Goal: Information Seeking & Learning: Learn about a topic

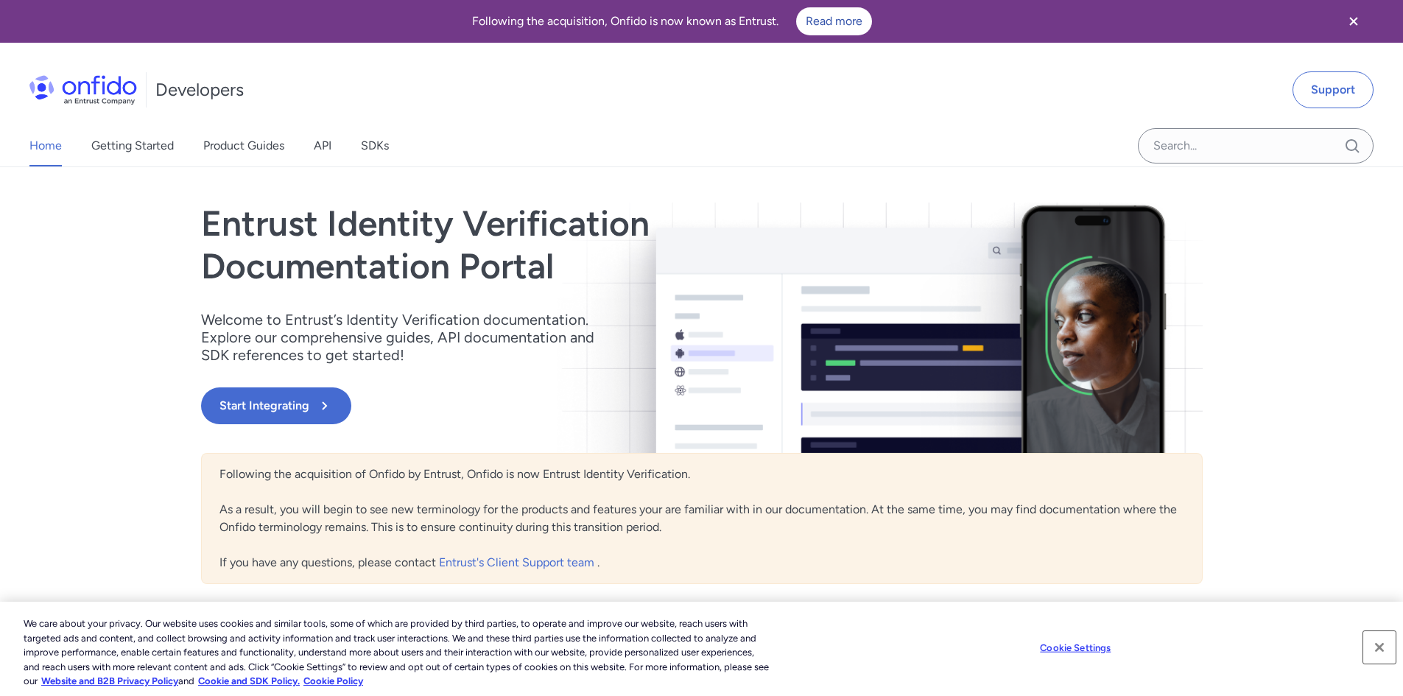
click at [1375, 645] on button "Close" at bounding box center [1380, 647] width 32 height 32
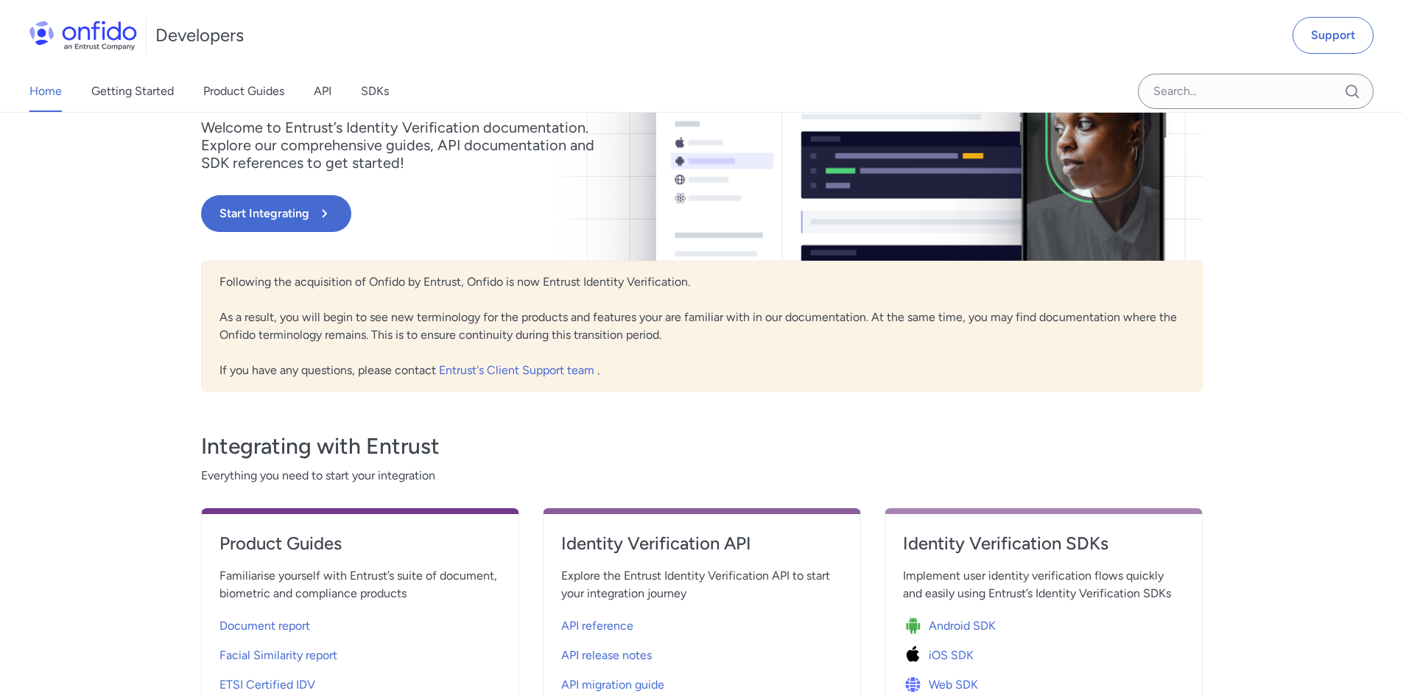
scroll to position [221, 0]
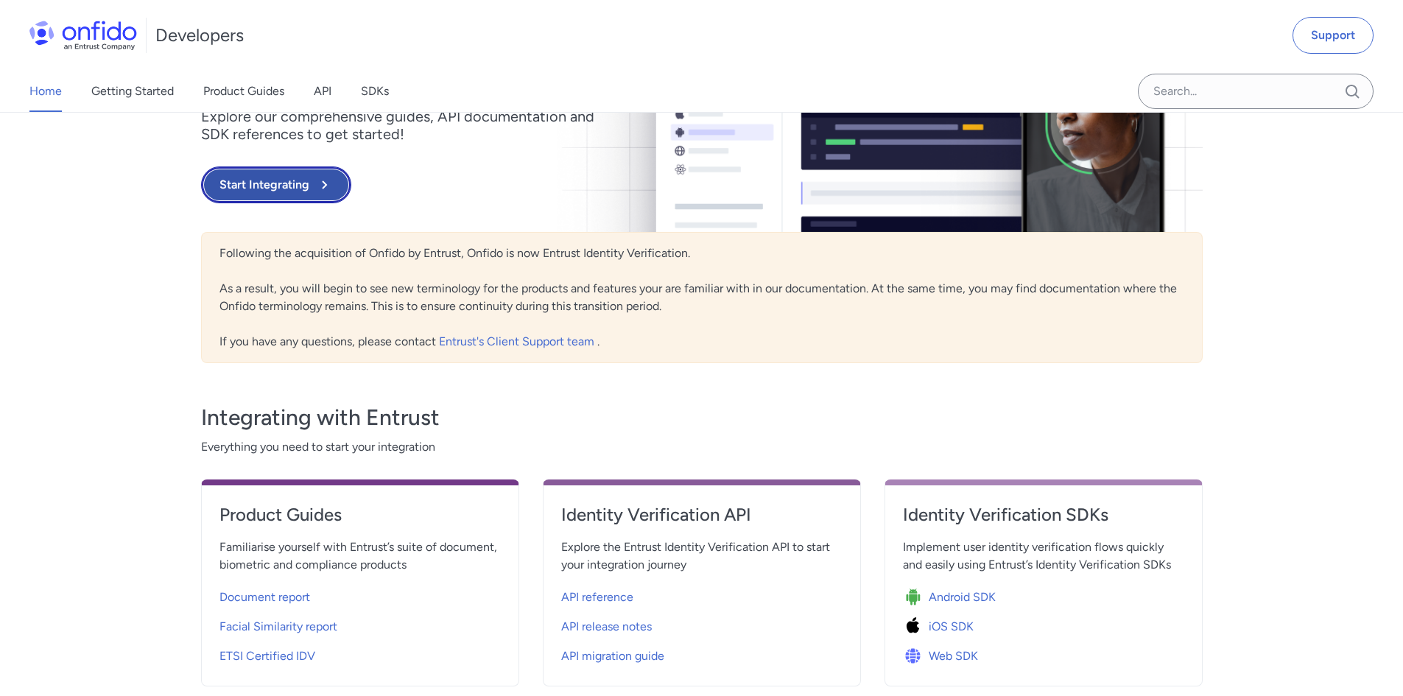
click at [248, 189] on button "Start Integrating" at bounding box center [276, 184] width 150 height 37
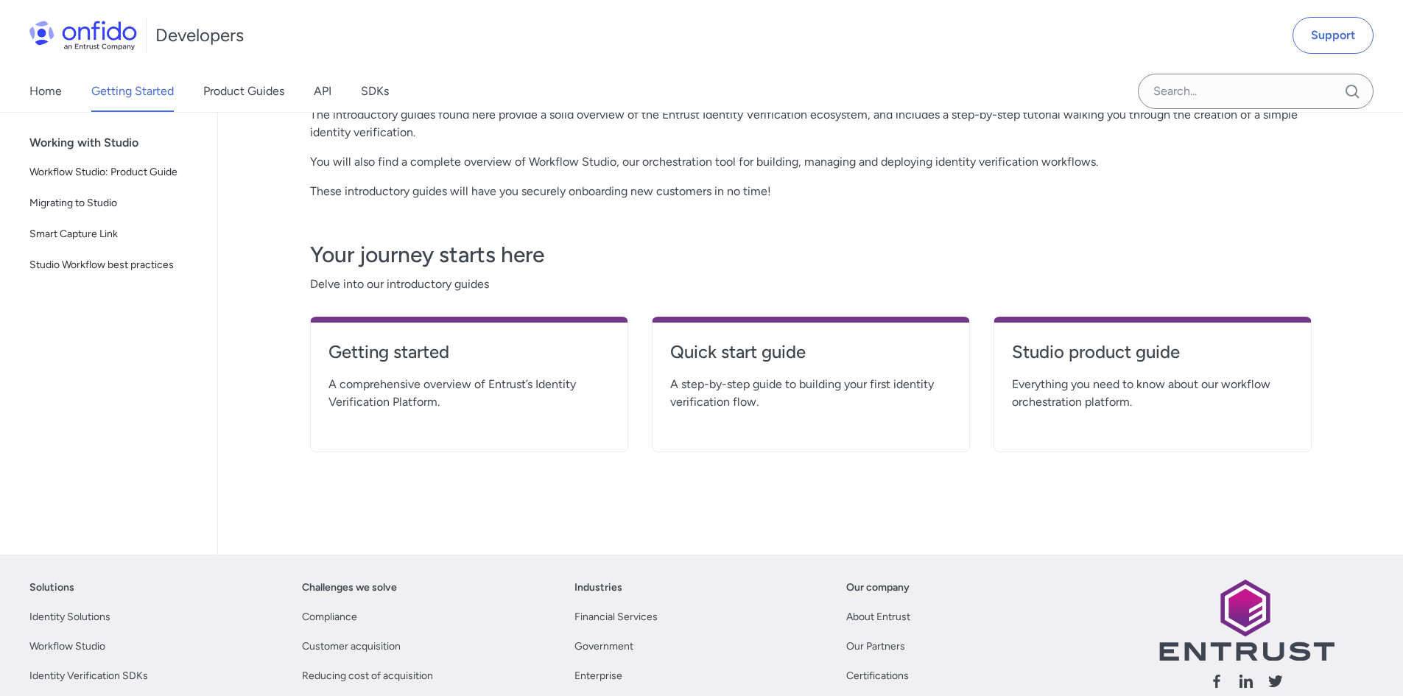
scroll to position [221, 0]
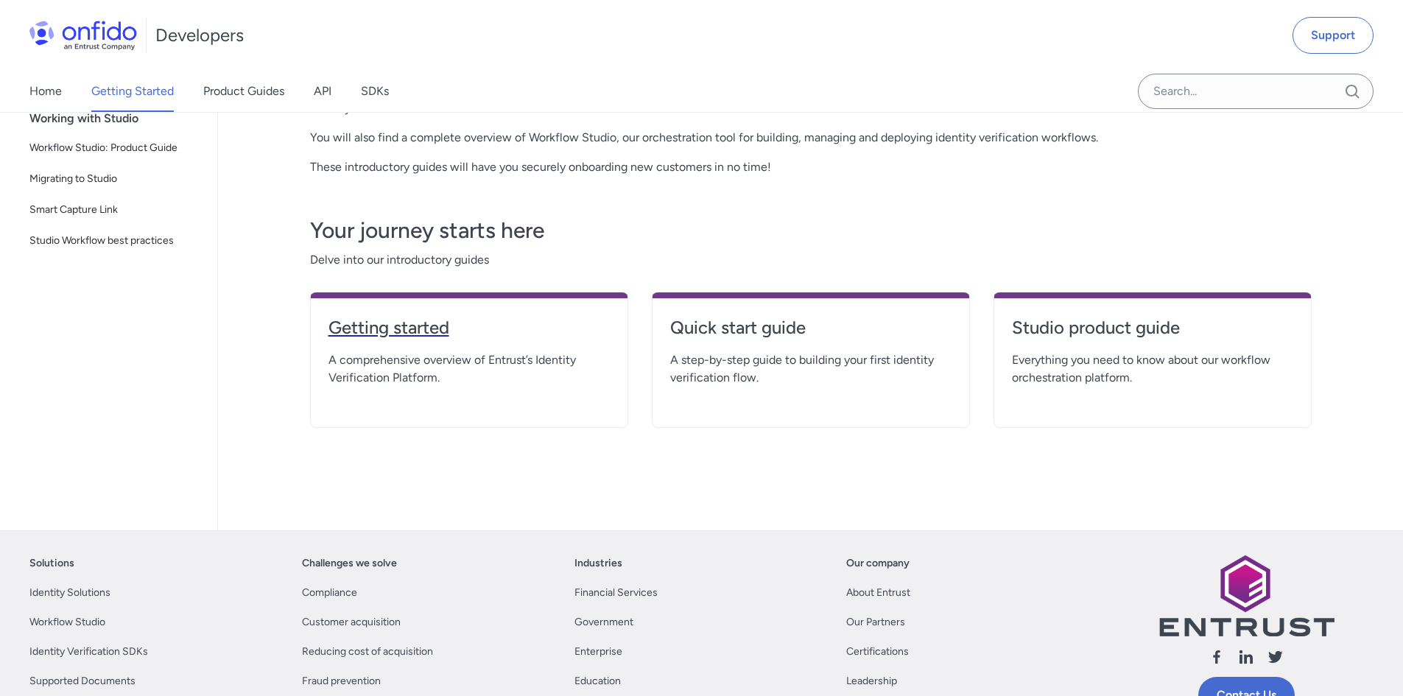
click at [368, 322] on h4 "Getting started" at bounding box center [469, 328] width 281 height 24
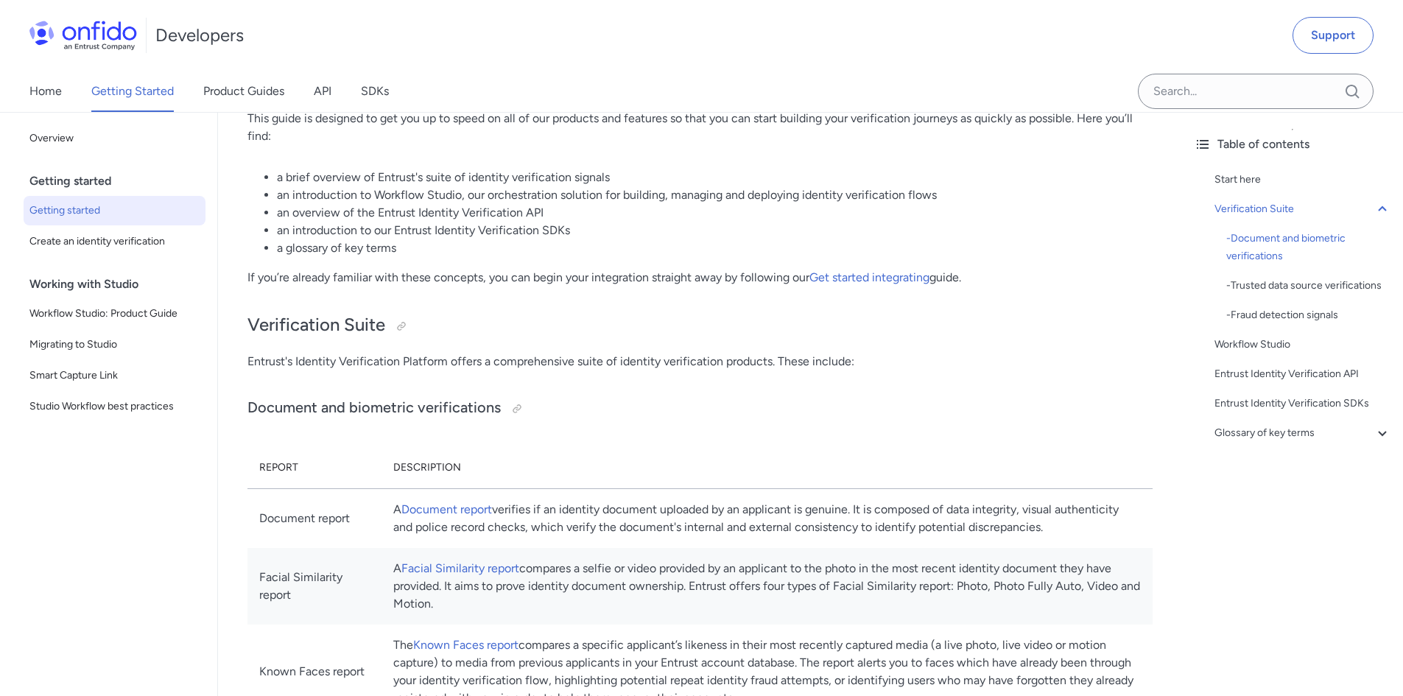
scroll to position [221, 0]
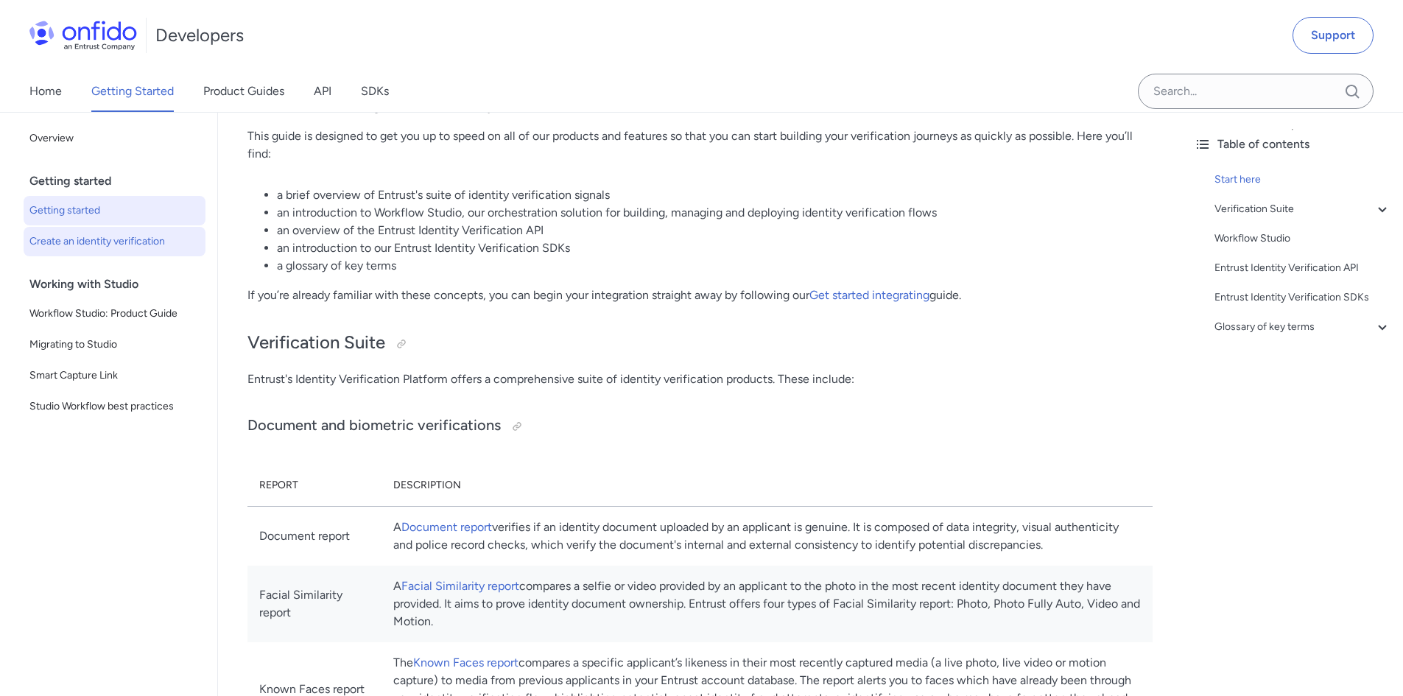
click at [55, 246] on span "Create an identity verification" at bounding box center [114, 242] width 170 height 18
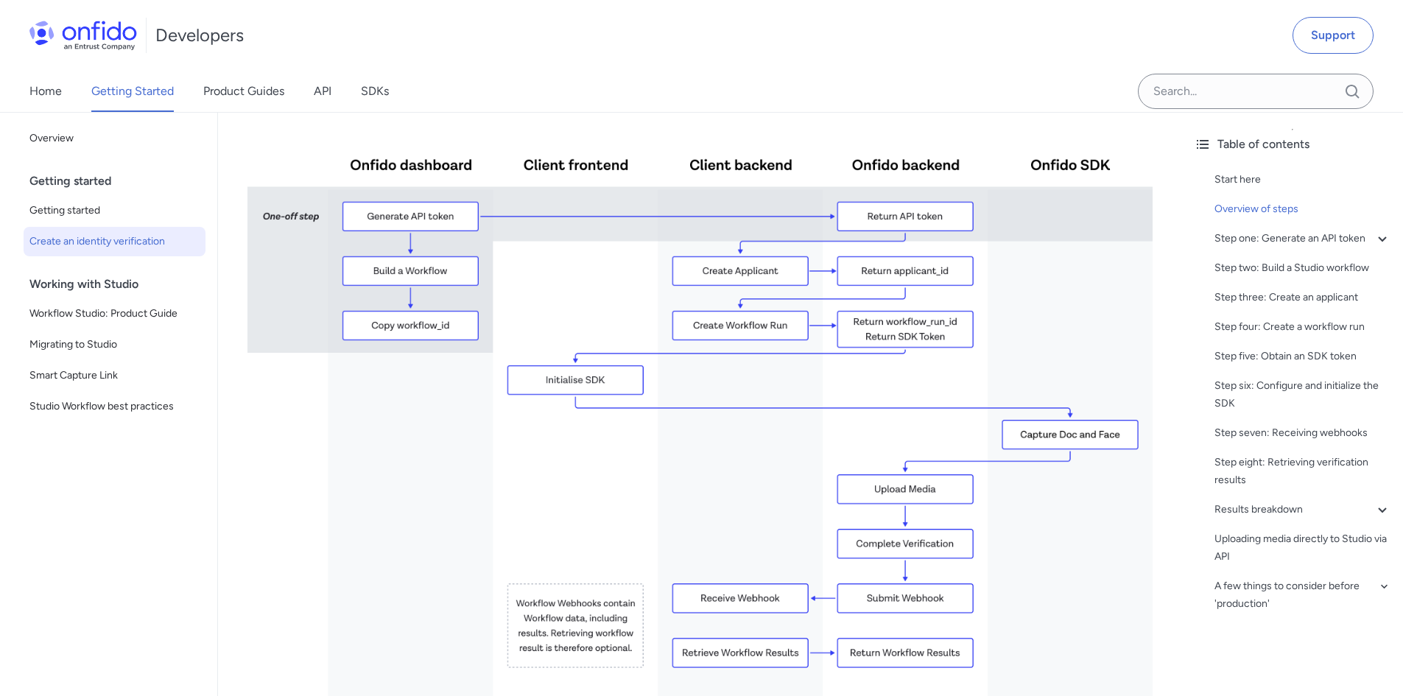
scroll to position [368, 0]
click at [544, 177] on img at bounding box center [700, 415] width 905 height 572
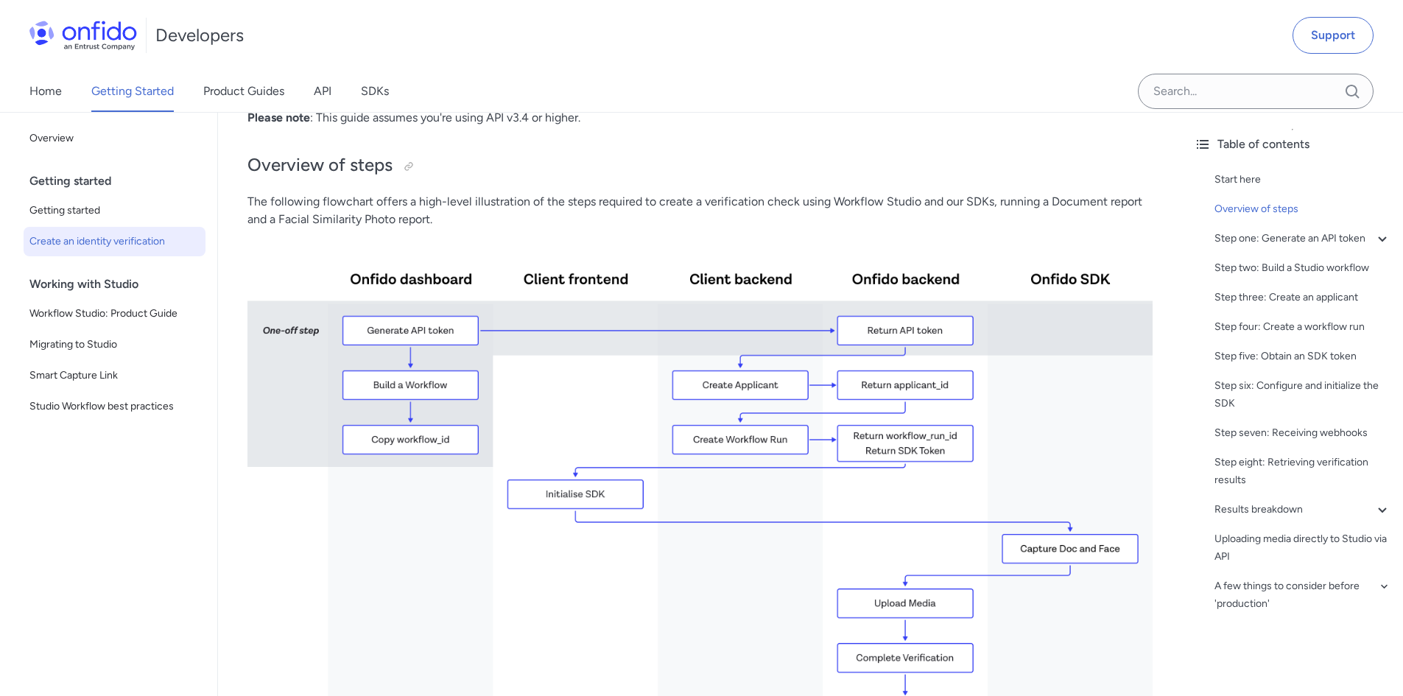
scroll to position [74, 0]
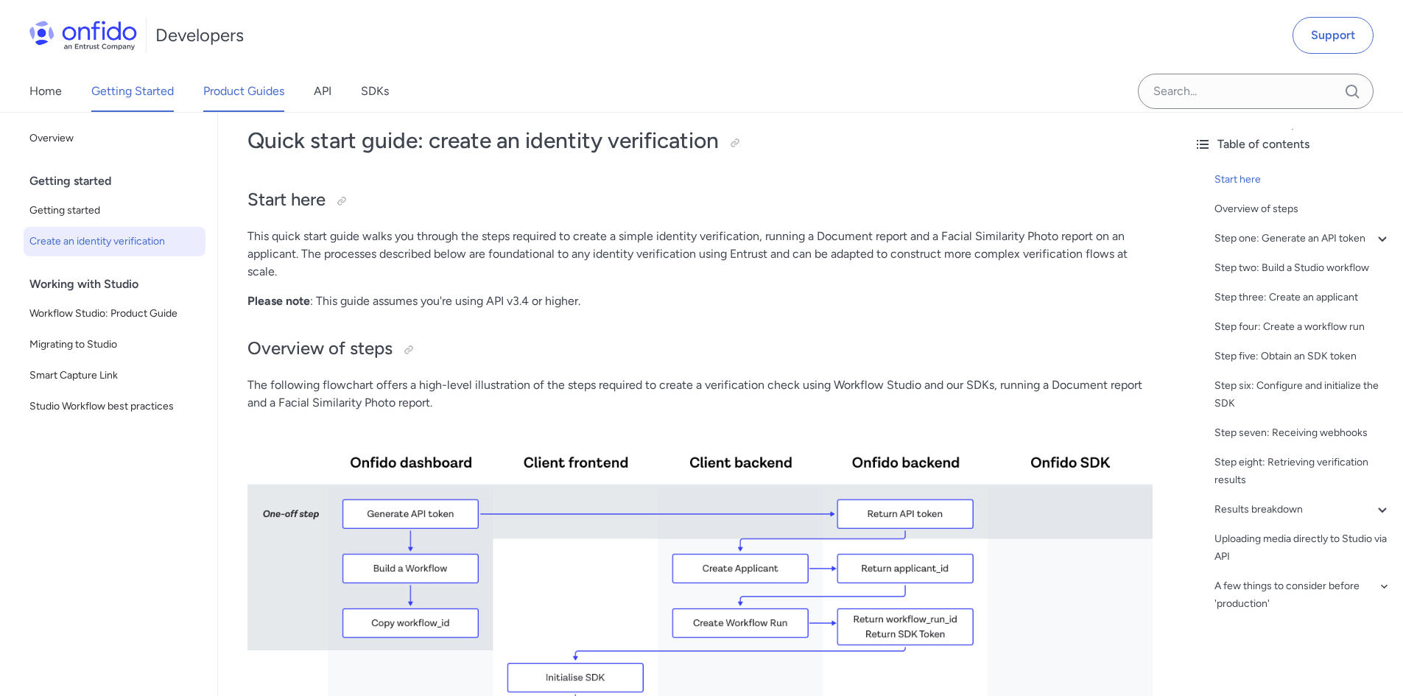
click at [239, 97] on link "Product Guides" at bounding box center [243, 91] width 81 height 41
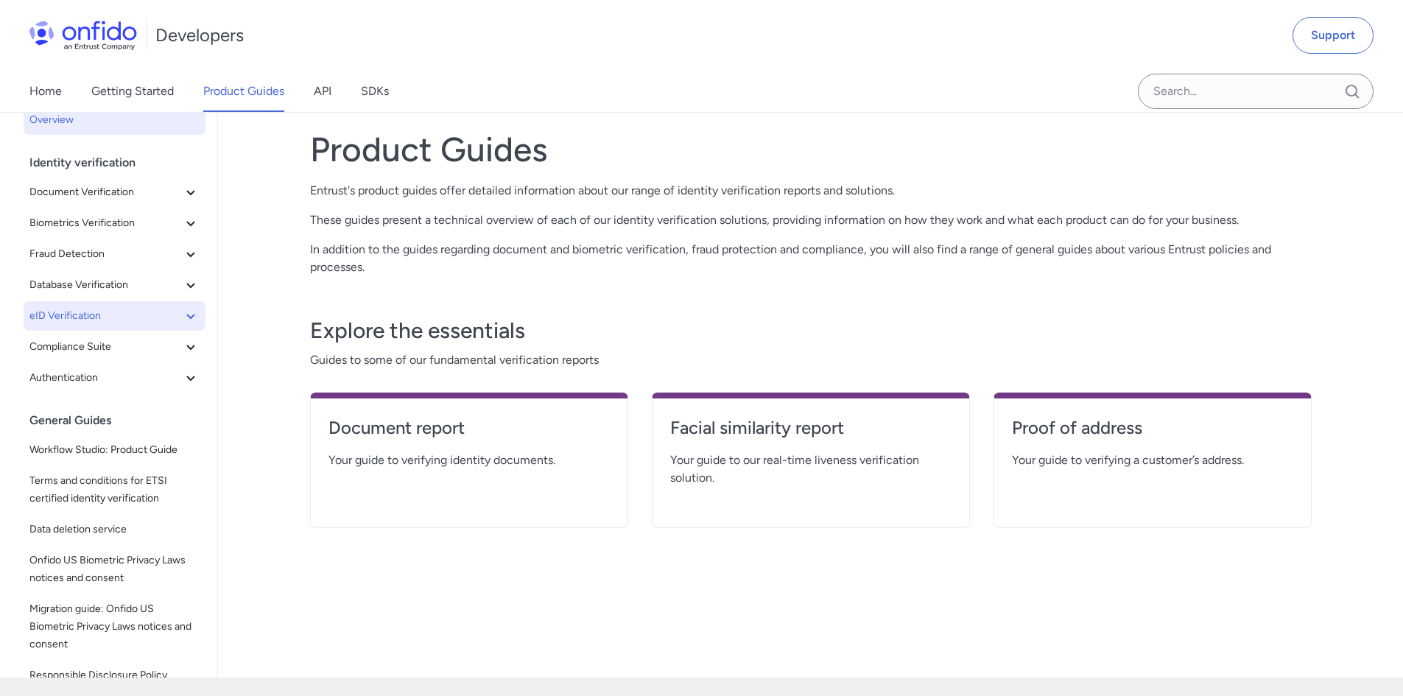
click at [63, 318] on span "eID Verification" at bounding box center [105, 316] width 153 height 18
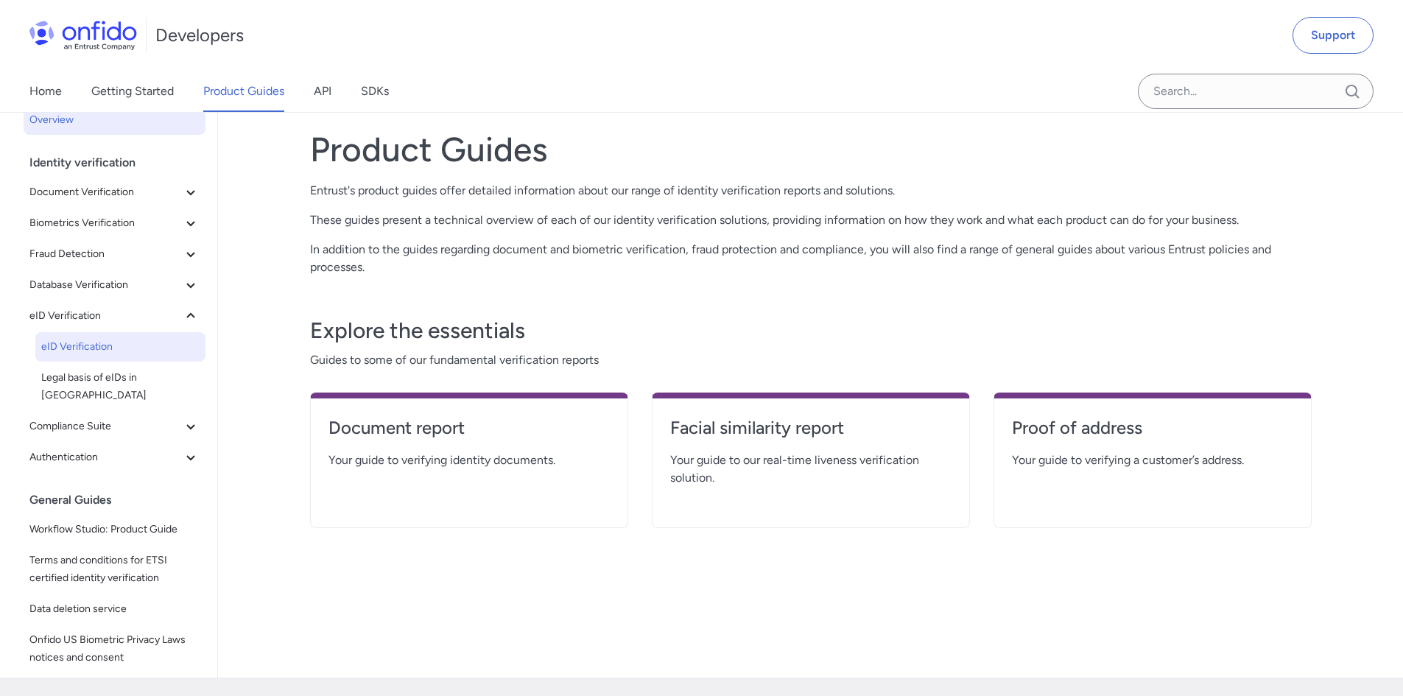
click at [61, 336] on link "eID Verification" at bounding box center [120, 346] width 170 height 29
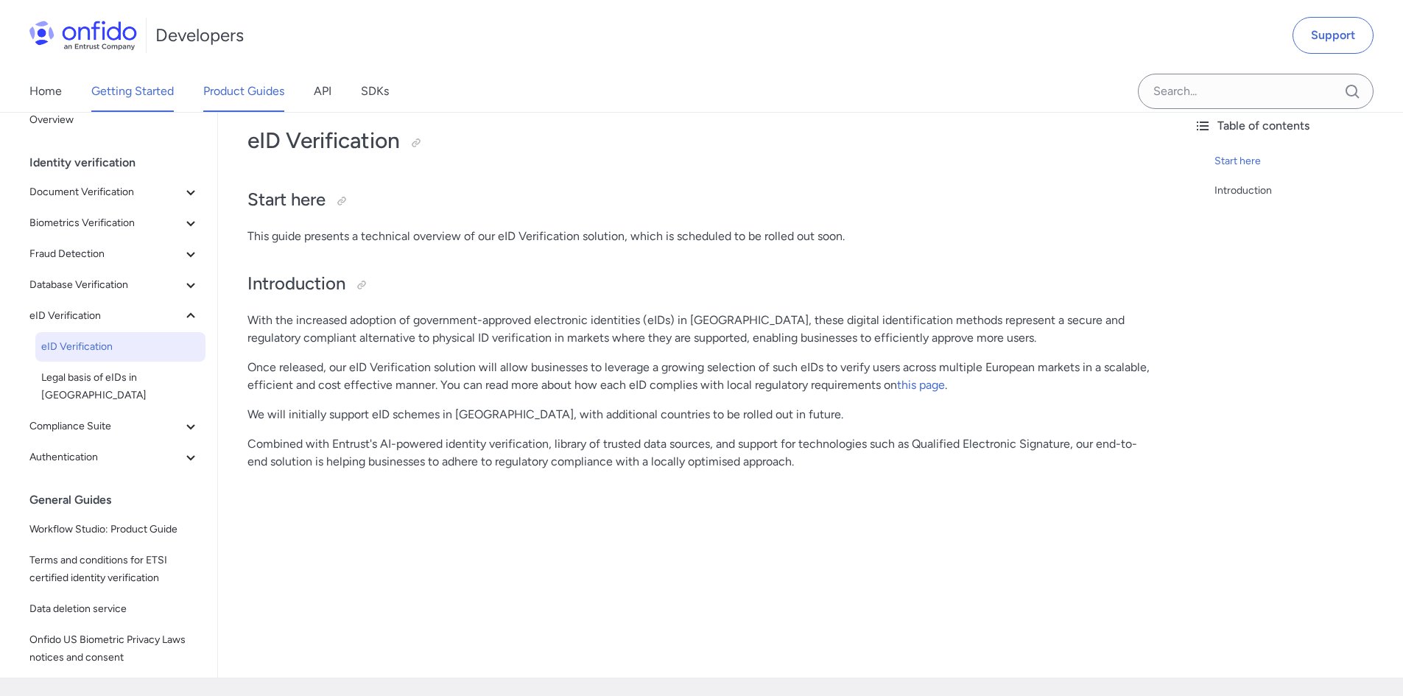
click at [108, 91] on link "Getting Started" at bounding box center [132, 91] width 83 height 41
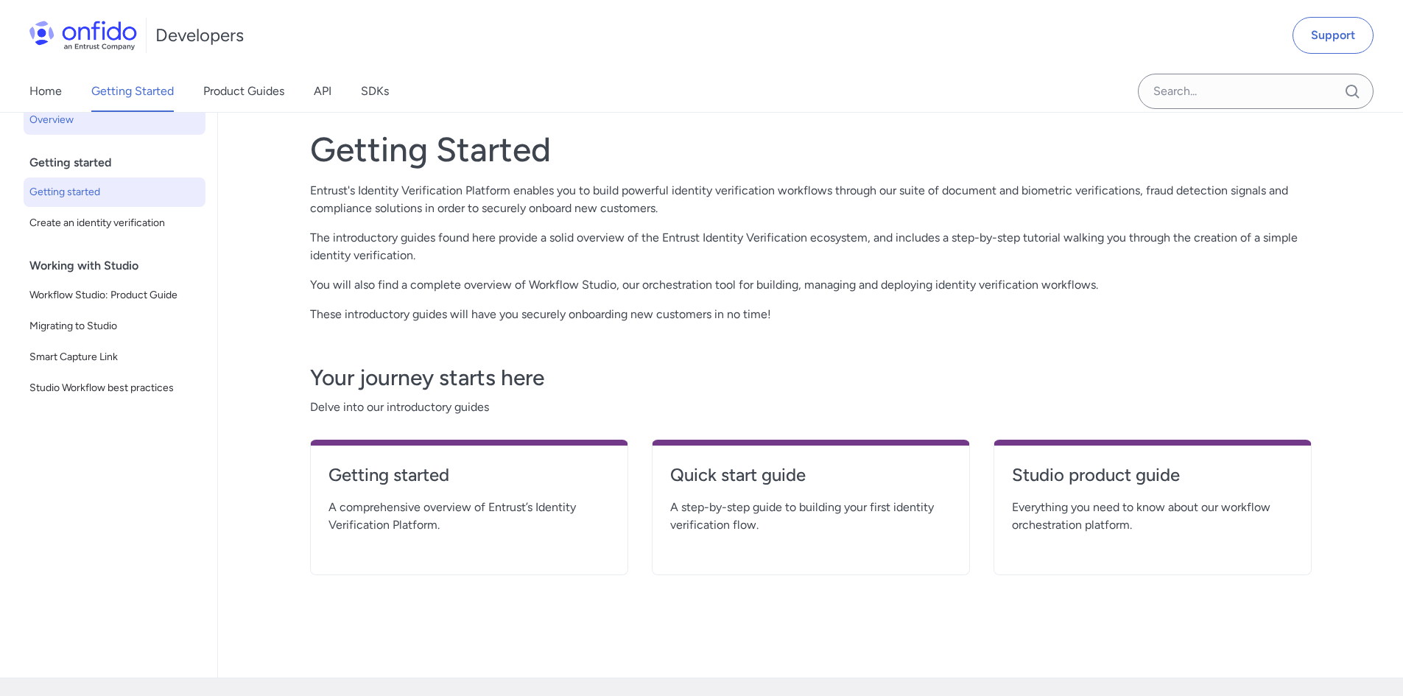
click at [82, 192] on span "Getting started" at bounding box center [114, 192] width 170 height 18
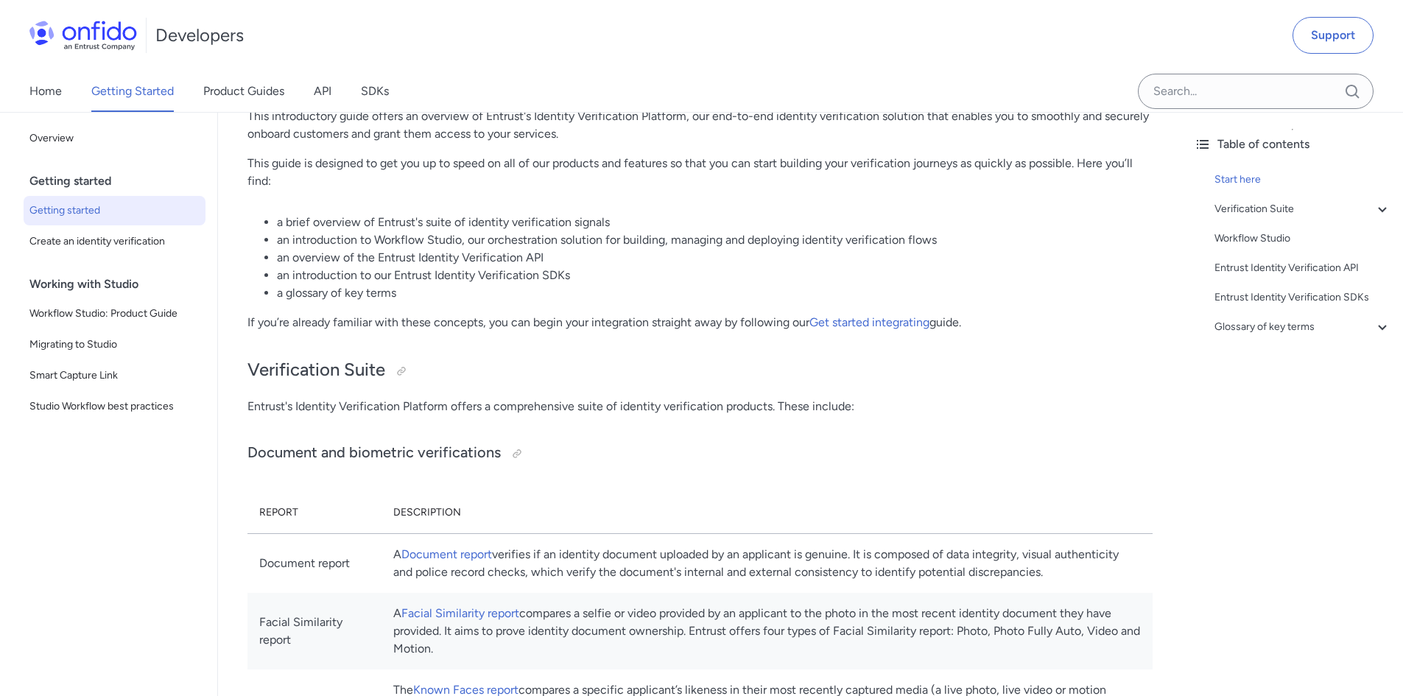
scroll to position [368, 0]
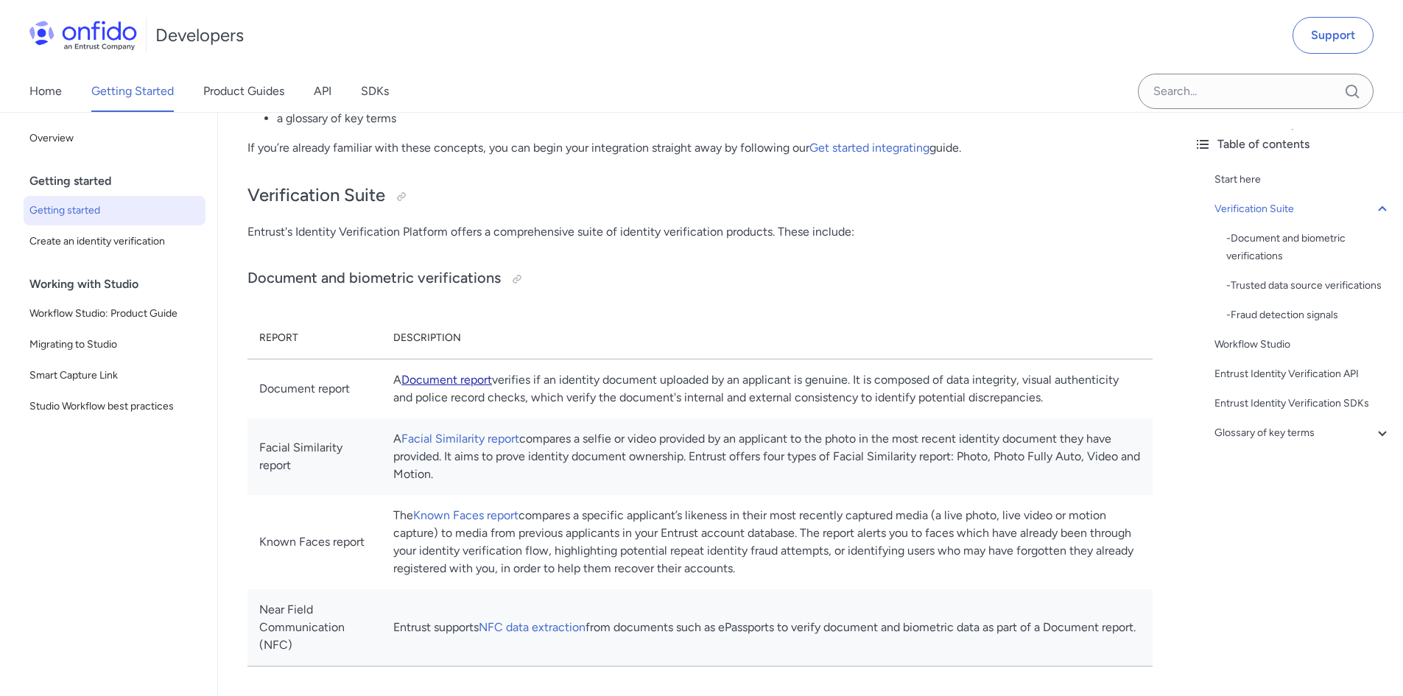
click at [492, 380] on link "Document report" at bounding box center [447, 380] width 91 height 14
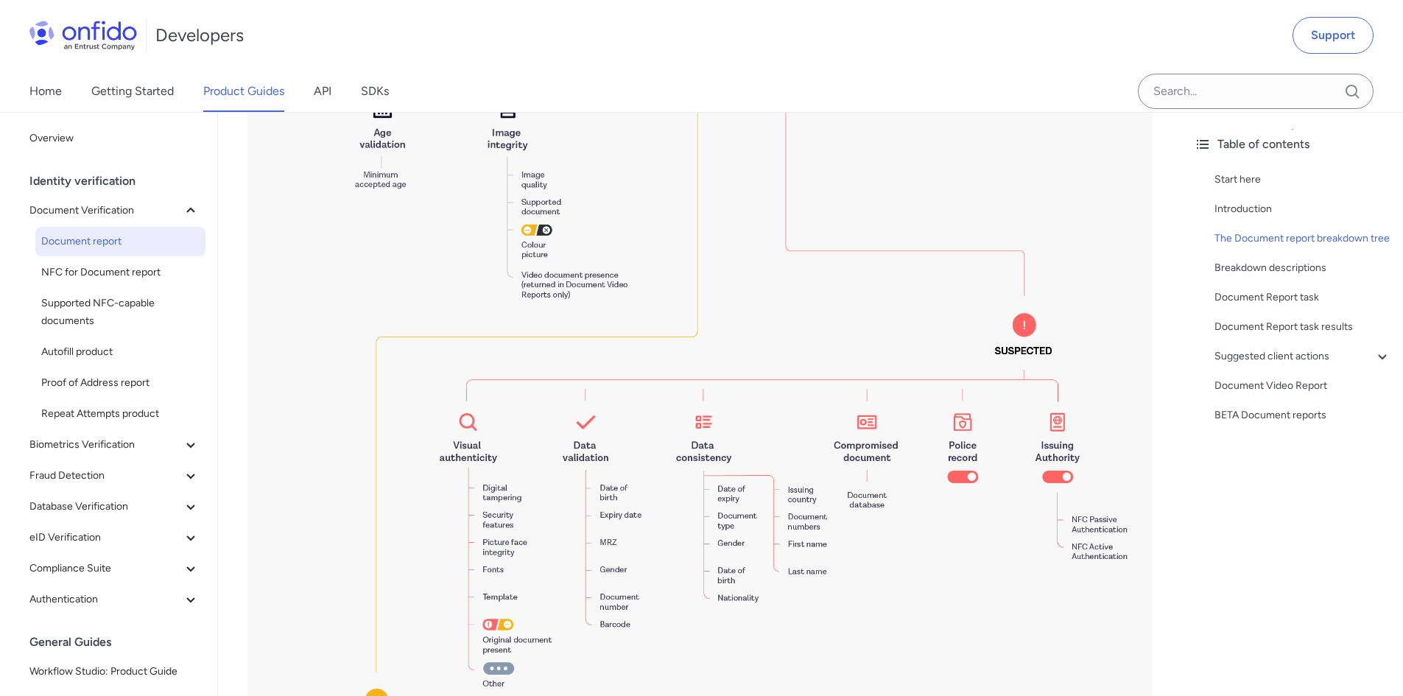
scroll to position [1473, 0]
click at [146, 269] on span "NFC for Document report" at bounding box center [120, 273] width 158 height 18
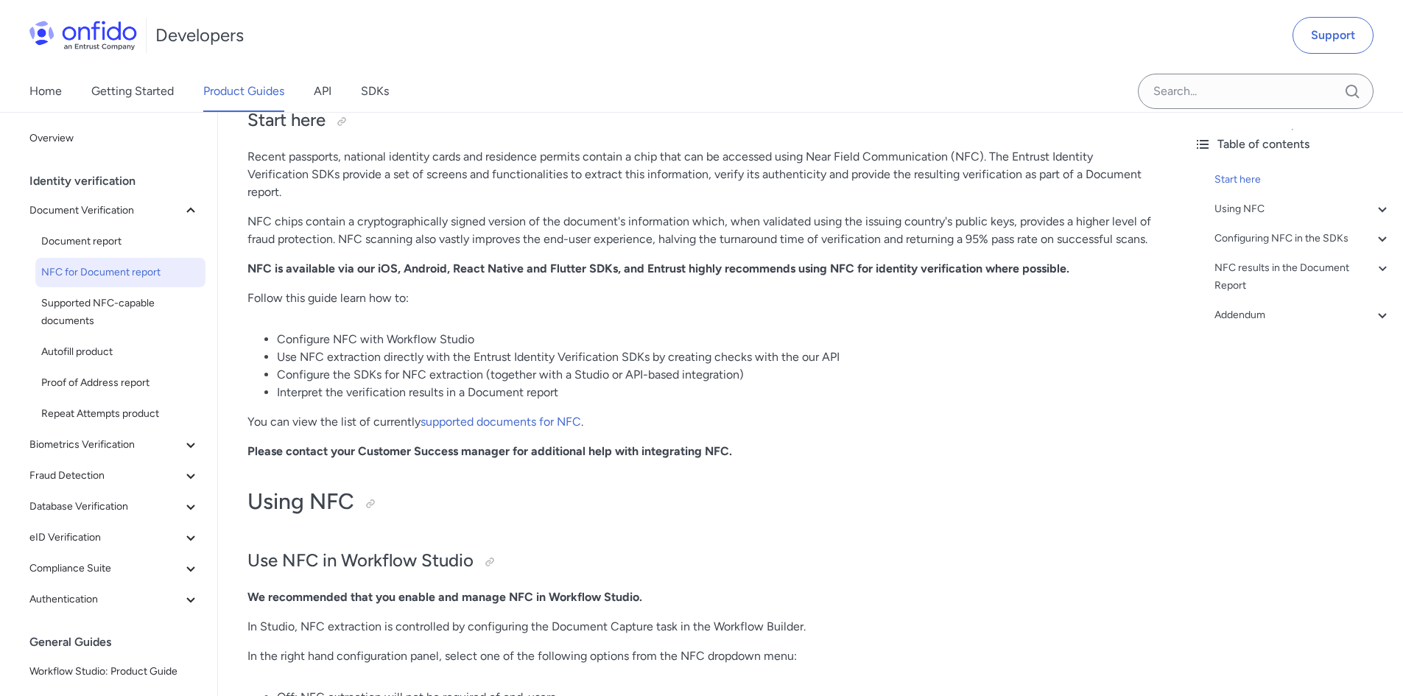
scroll to position [147, 0]
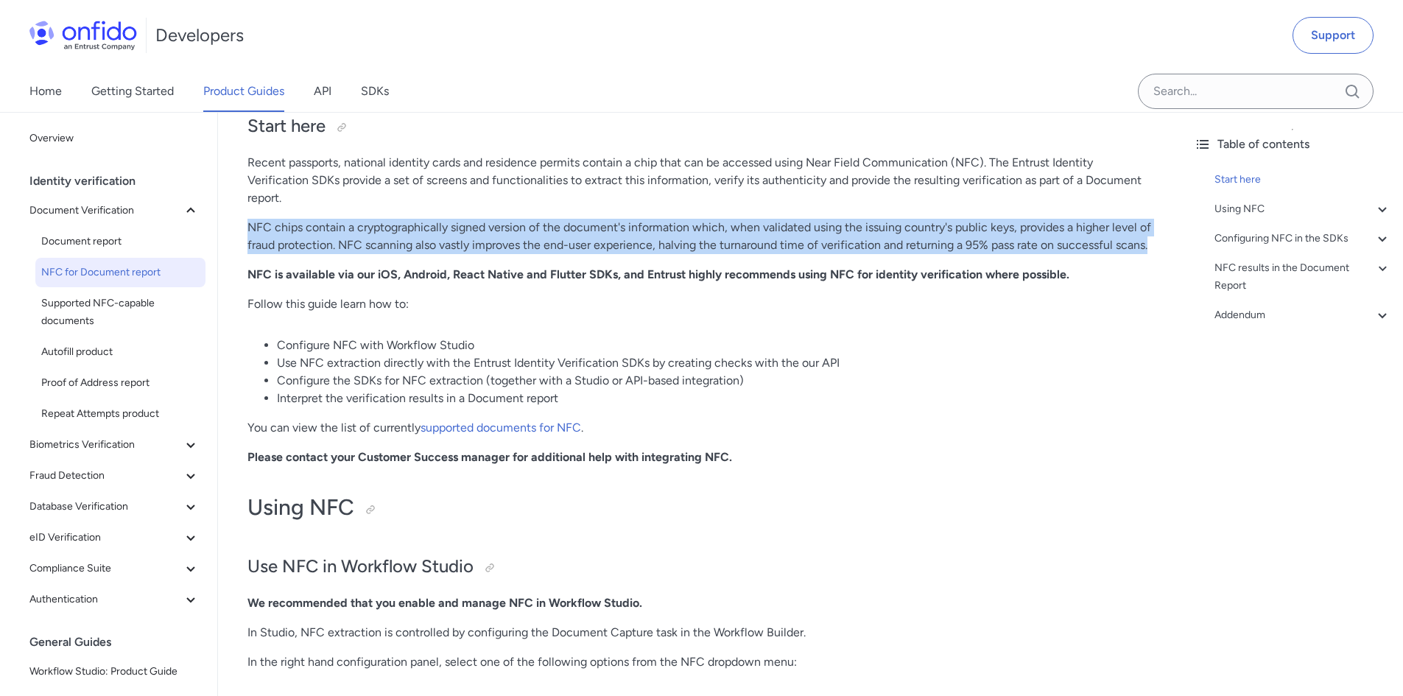
drag, startPoint x: 248, startPoint y: 223, endPoint x: 1165, endPoint y: 256, distance: 917.8
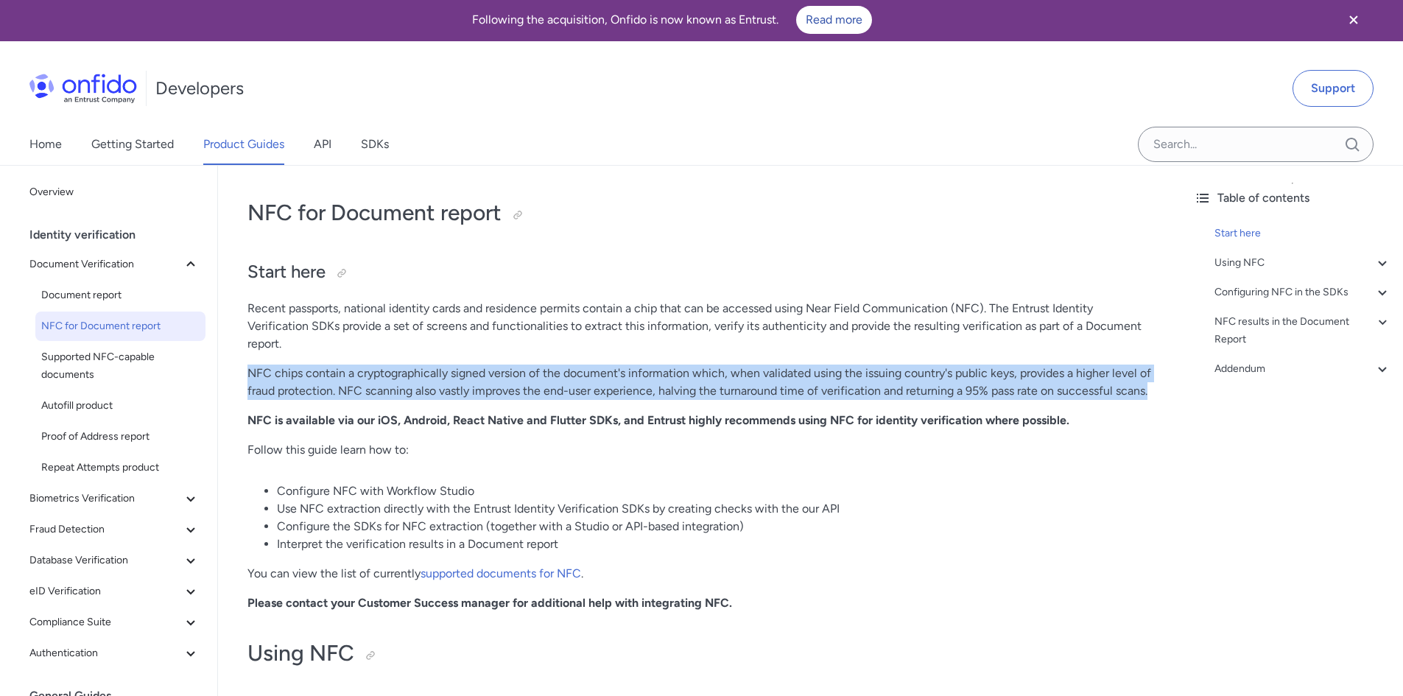
scroll to position [0, 0]
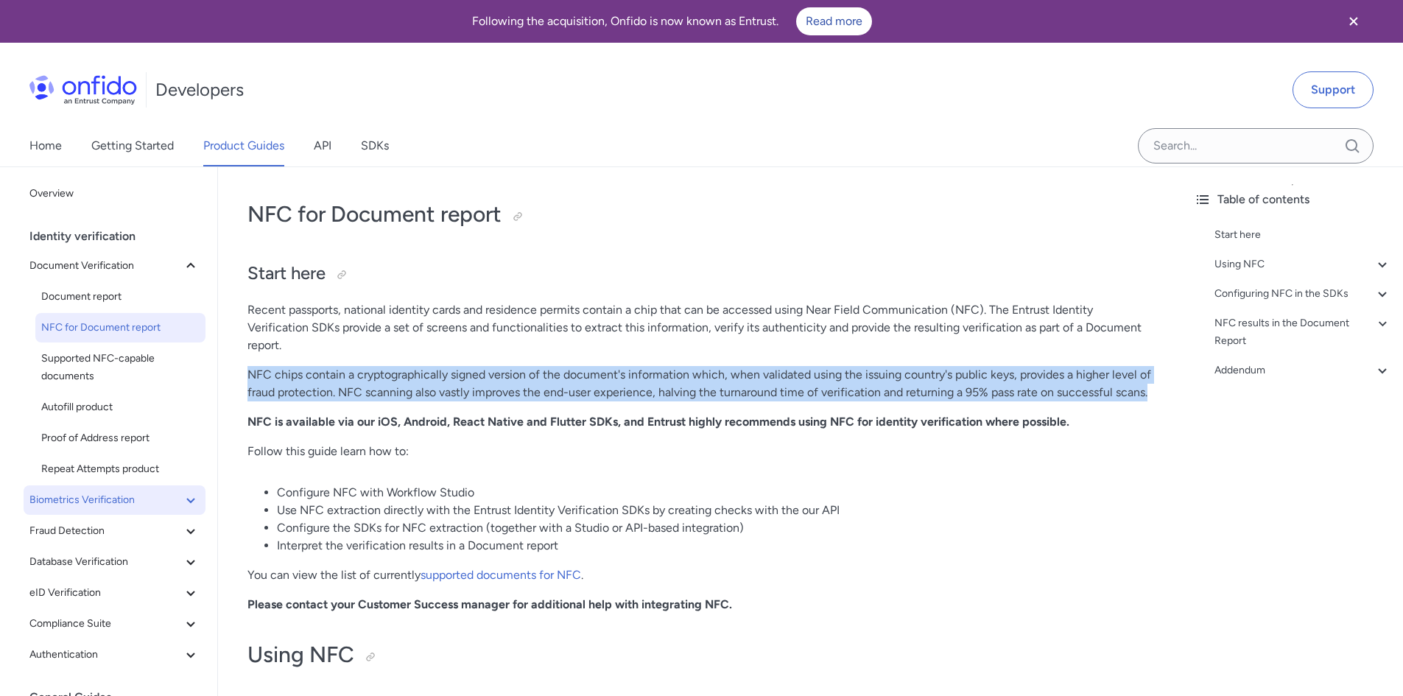
click at [87, 492] on span "Biometrics Verification" at bounding box center [105, 500] width 153 height 18
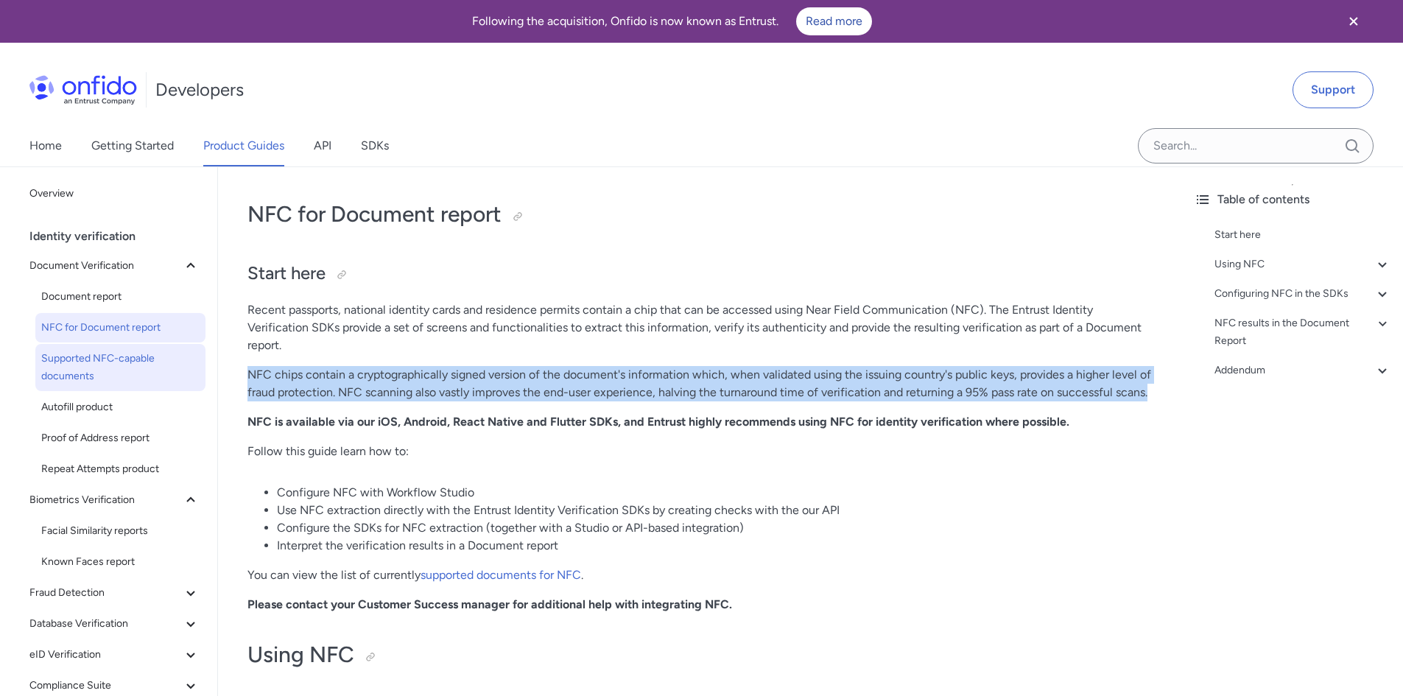
click at [115, 366] on span "Supported NFC-capable documents" at bounding box center [120, 367] width 158 height 35
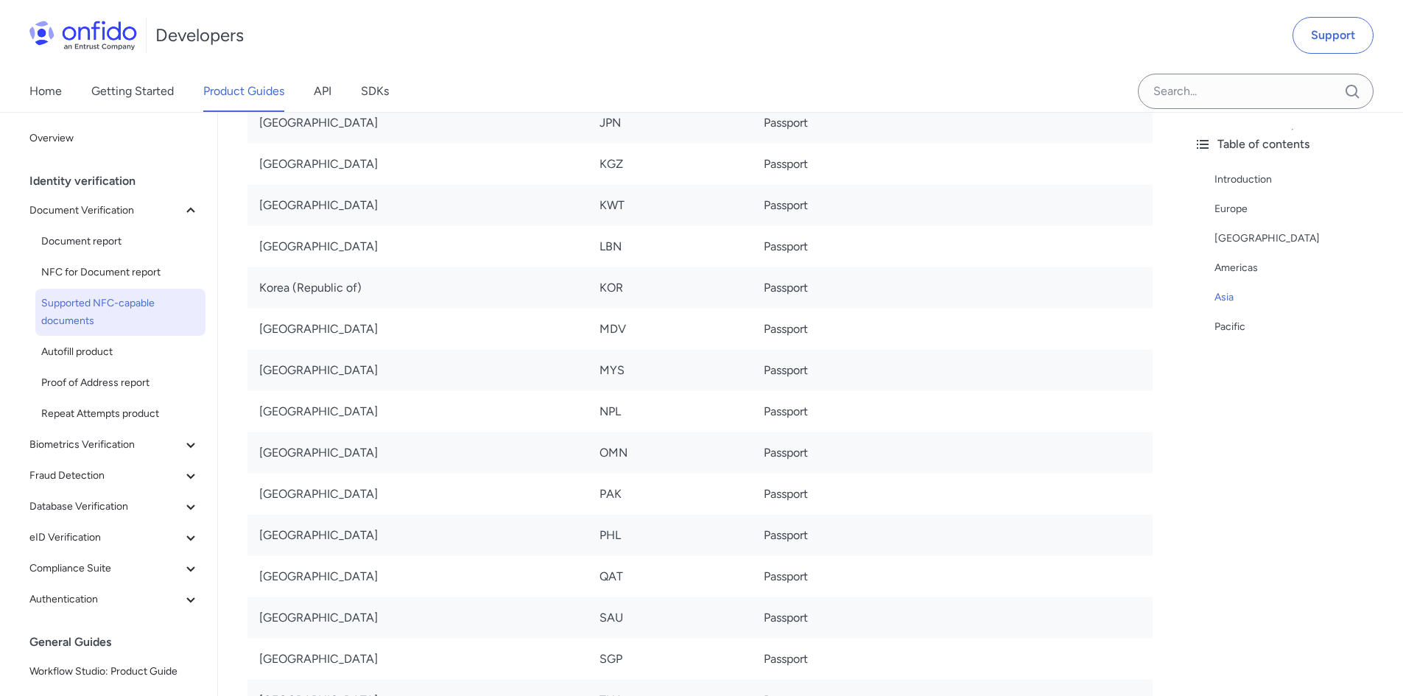
scroll to position [5894, 0]
click at [83, 346] on span "Autofill product" at bounding box center [120, 352] width 158 height 18
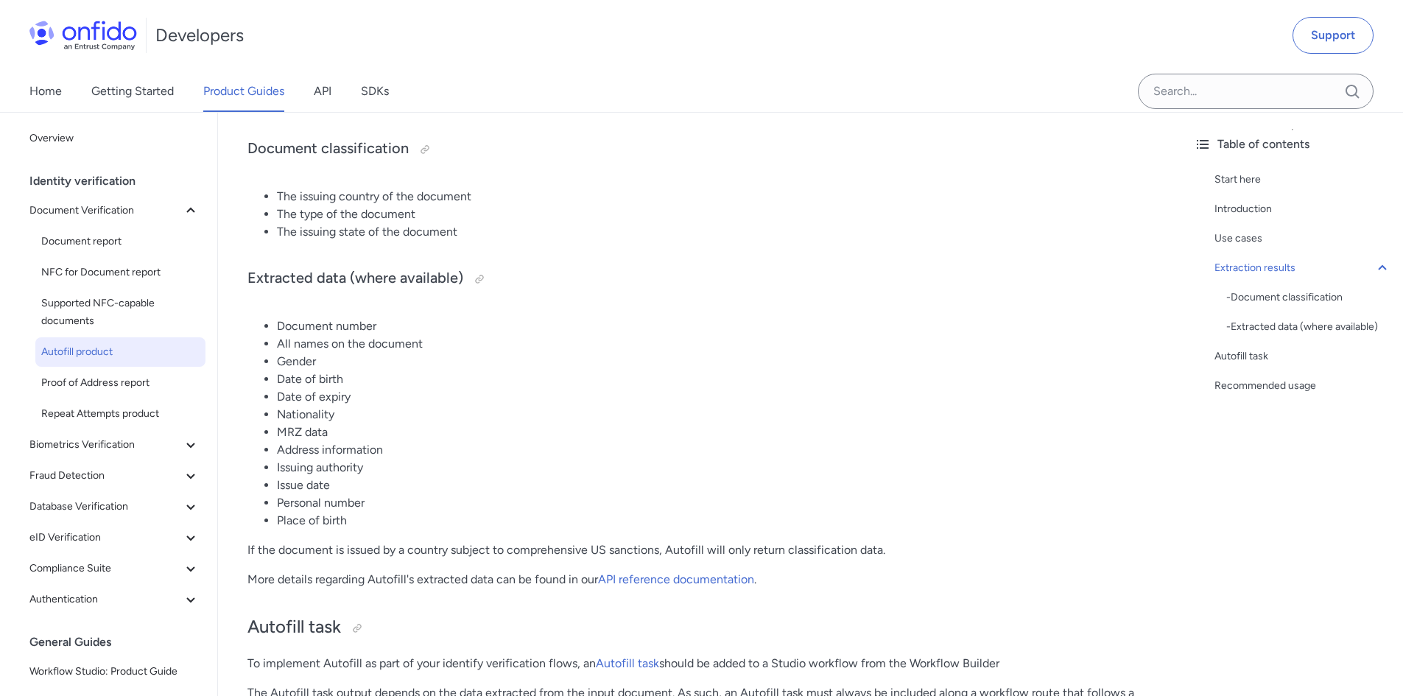
scroll to position [1252, 0]
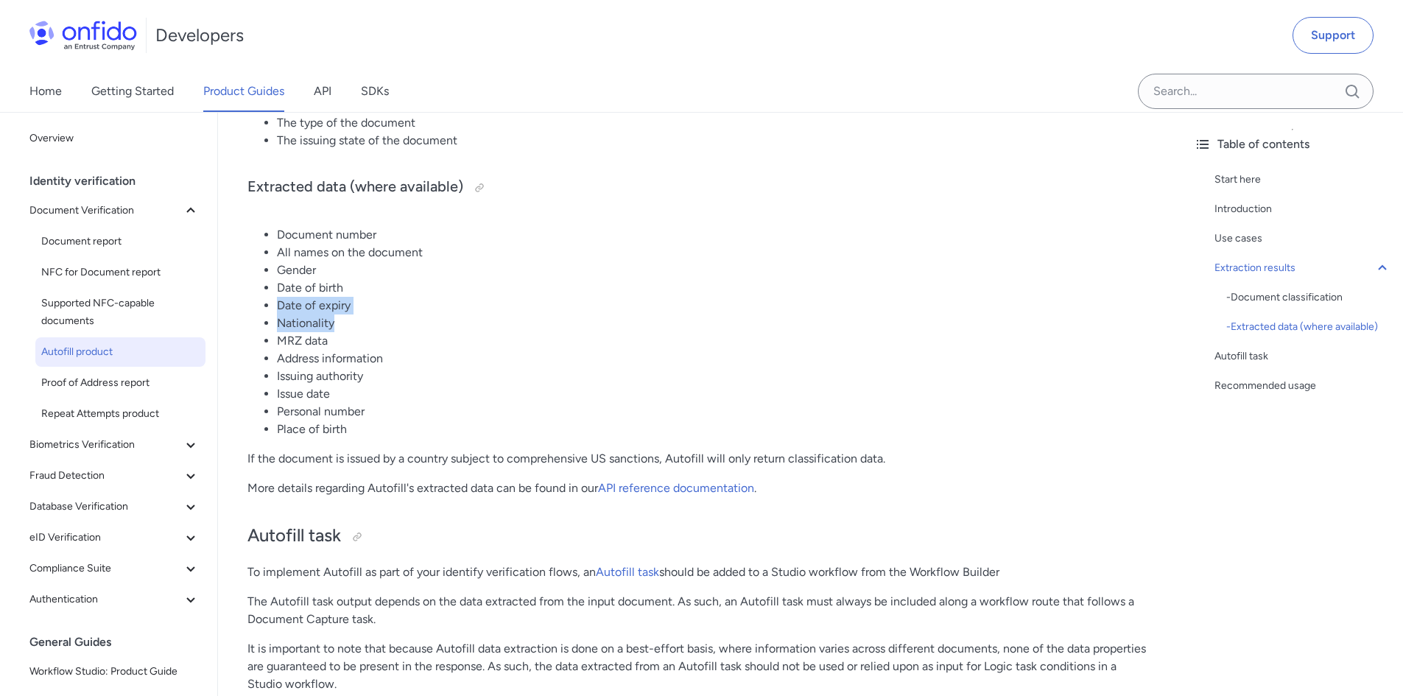
drag, startPoint x: 273, startPoint y: 306, endPoint x: 351, endPoint y: 321, distance: 79.5
click at [351, 321] on ul "Document number All names on the document Gender Date of birth Date of expiry N…" at bounding box center [700, 332] width 905 height 212
drag, startPoint x: 272, startPoint y: 374, endPoint x: 342, endPoint y: 373, distance: 70.0
click at [342, 373] on ul "Document number All names on the document Gender Date of birth Date of expiry N…" at bounding box center [700, 332] width 905 height 212
drag, startPoint x: 301, startPoint y: 405, endPoint x: 351, endPoint y: 404, distance: 50.1
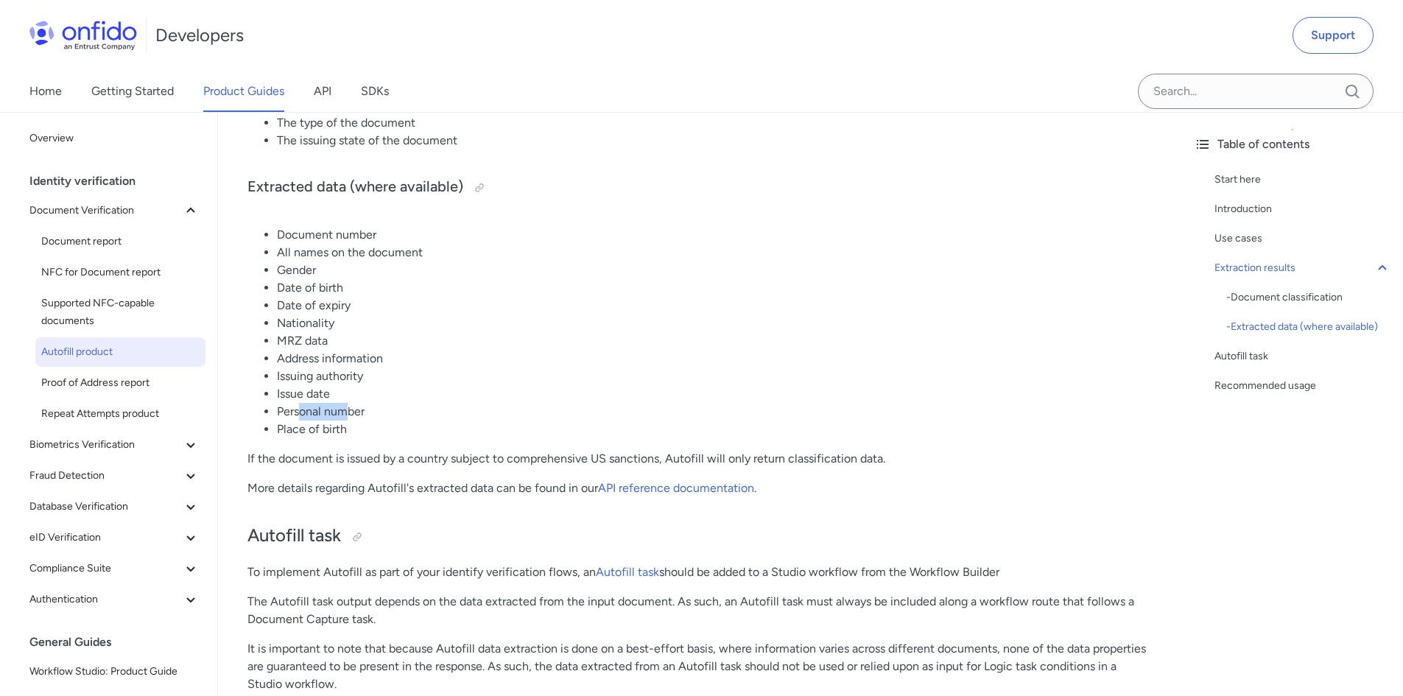
click at [351, 404] on li "Personal number" at bounding box center [715, 412] width 876 height 18
drag, startPoint x: 315, startPoint y: 441, endPoint x: 388, endPoint y: 444, distance: 73.7
click at [388, 444] on div "Autofill product Start here This guide presents a technical overview of Entrust…" at bounding box center [700, 398] width 905 height 2932
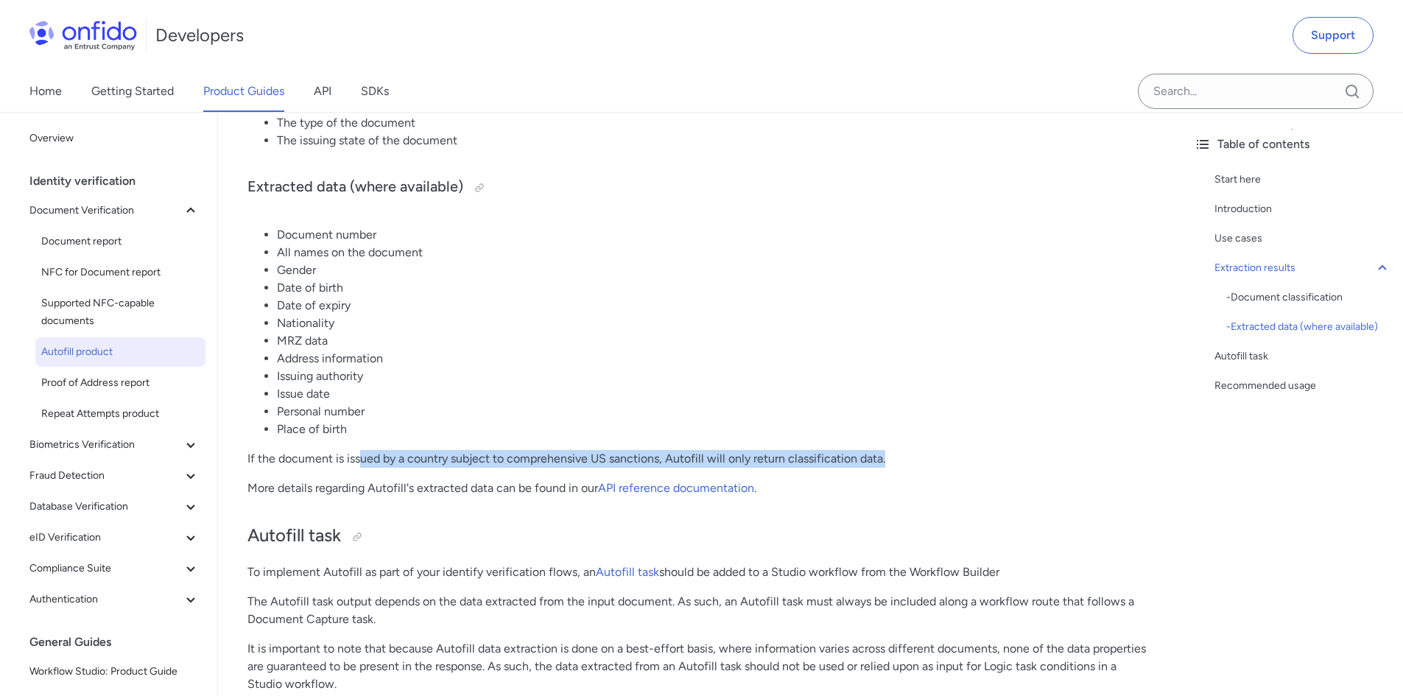
drag, startPoint x: 363, startPoint y: 458, endPoint x: 897, endPoint y: 466, distance: 534.2
click at [897, 466] on p "If the document is issued by a country subject to comprehensive US sanctions, A…" at bounding box center [700, 459] width 905 height 18
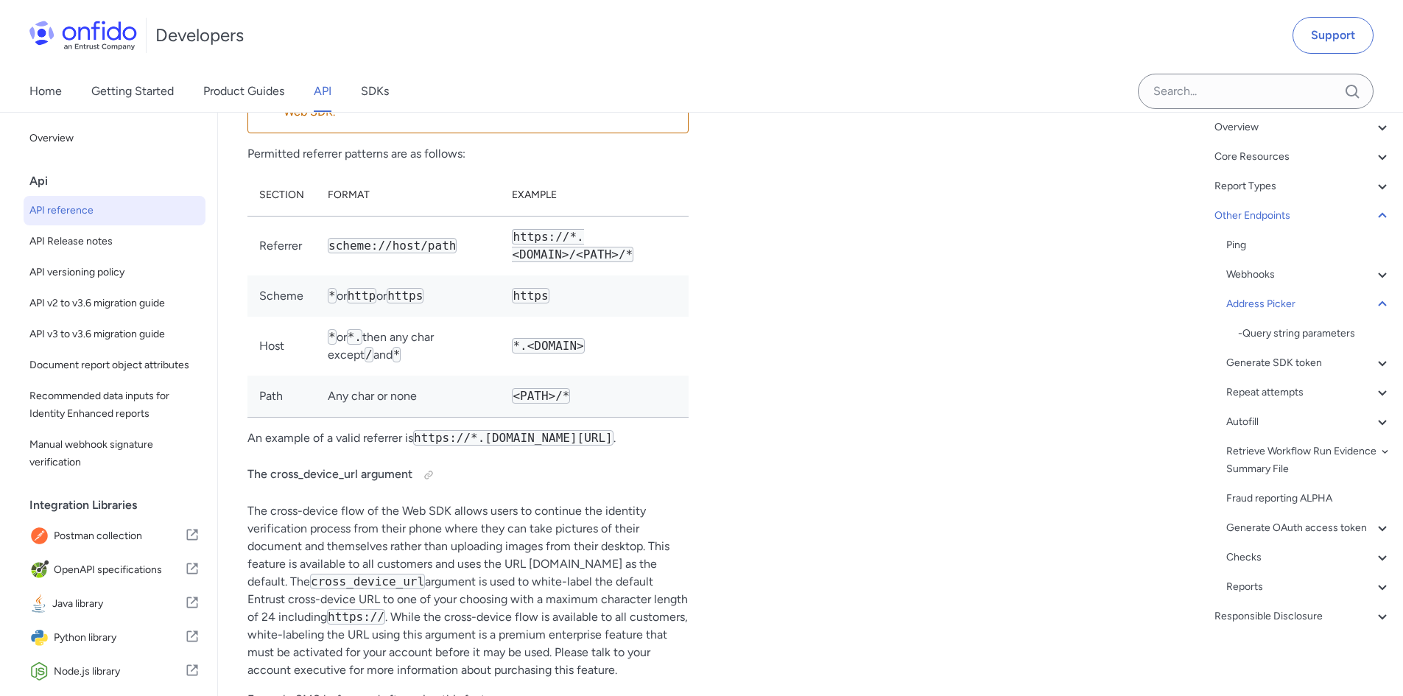
scroll to position [1, 0]
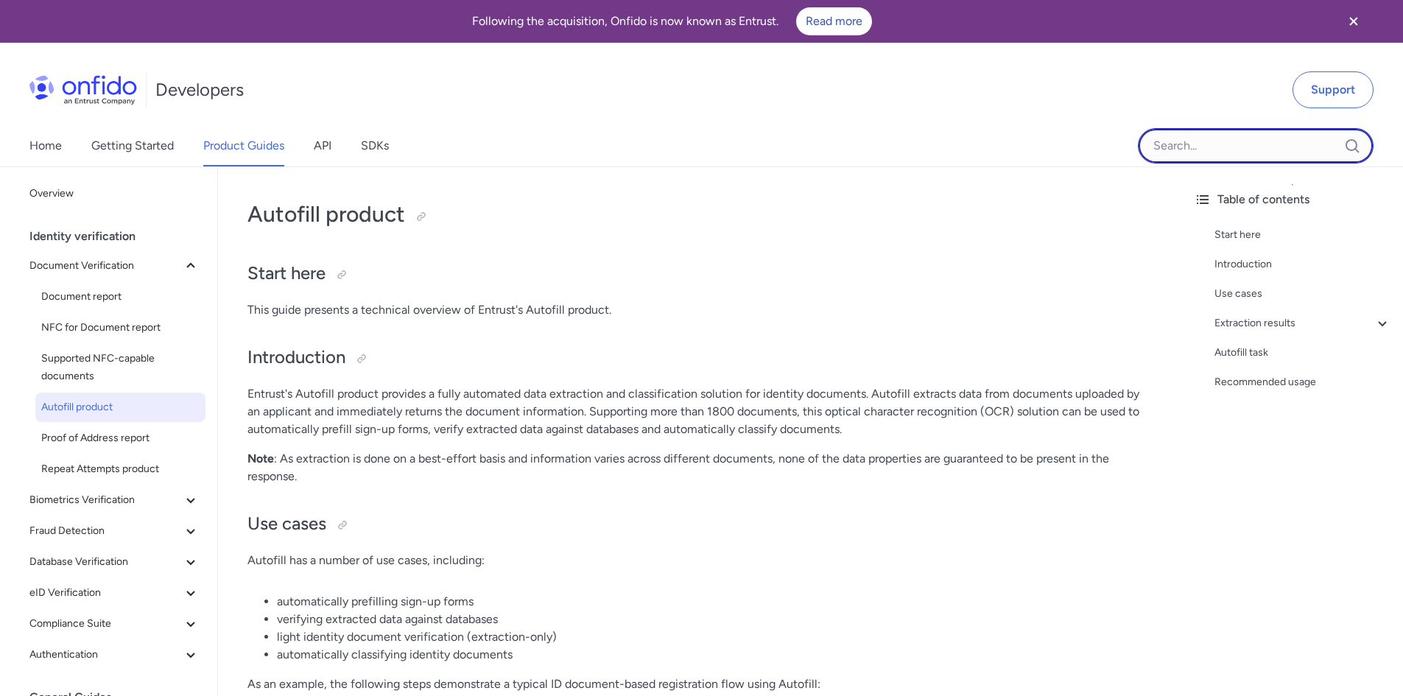
click at [1275, 155] on input "Onfido search input field" at bounding box center [1256, 145] width 236 height 35
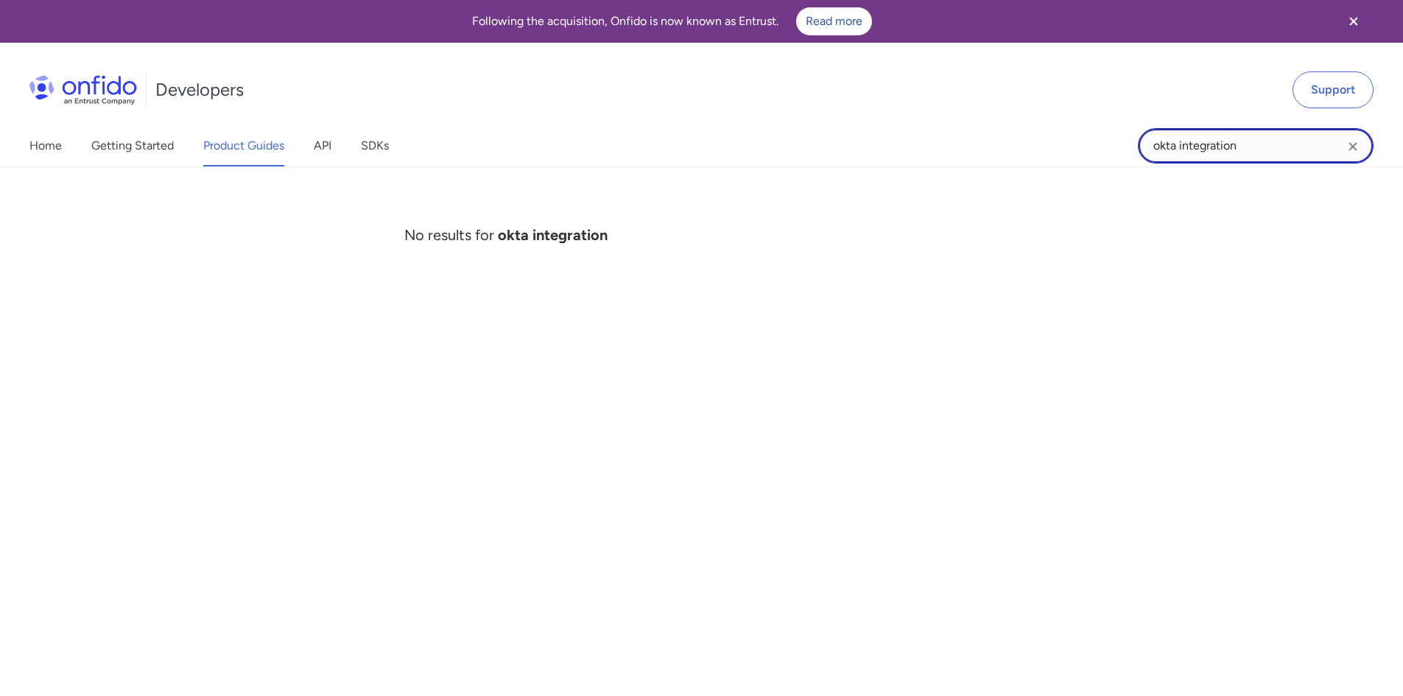
type input "okta integration"
click at [1289, 151] on input "okta integration" at bounding box center [1256, 145] width 236 height 35
click at [48, 147] on link "Home" at bounding box center [45, 145] width 32 height 41
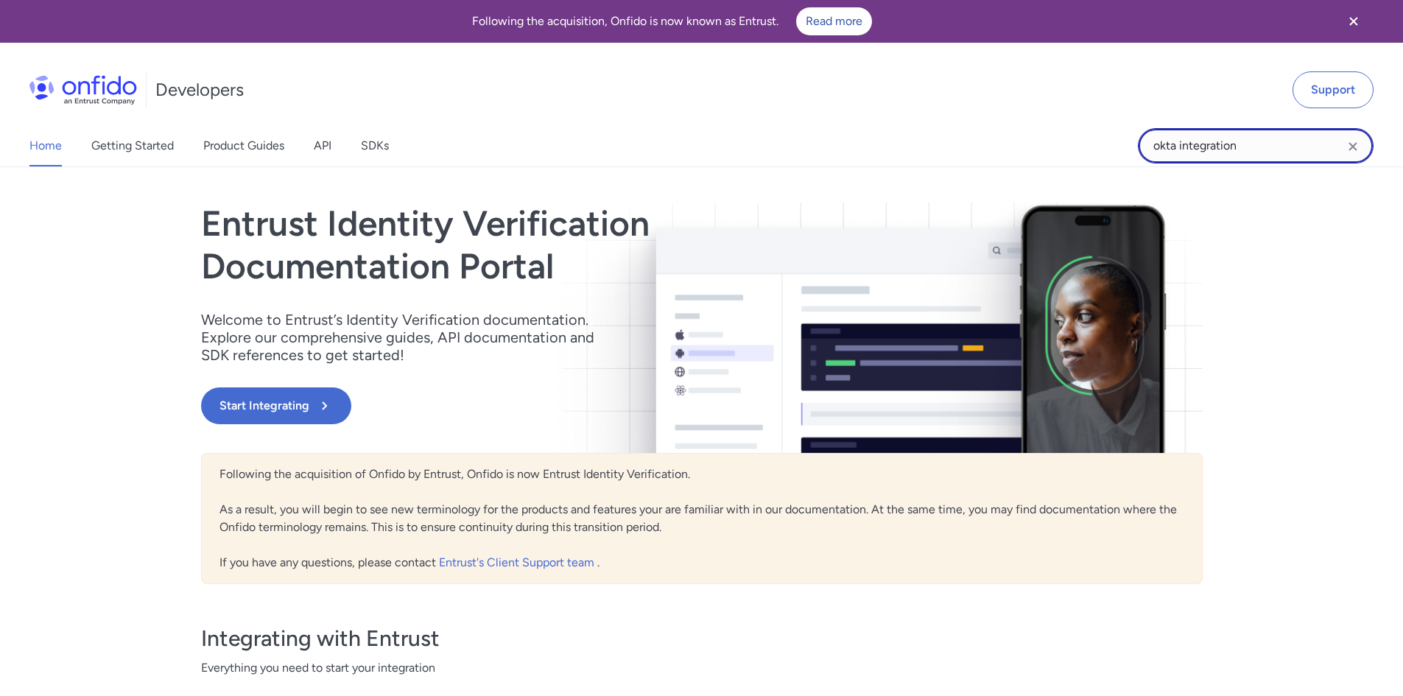
click at [1256, 146] on input "okta integration" at bounding box center [1256, 145] width 236 height 35
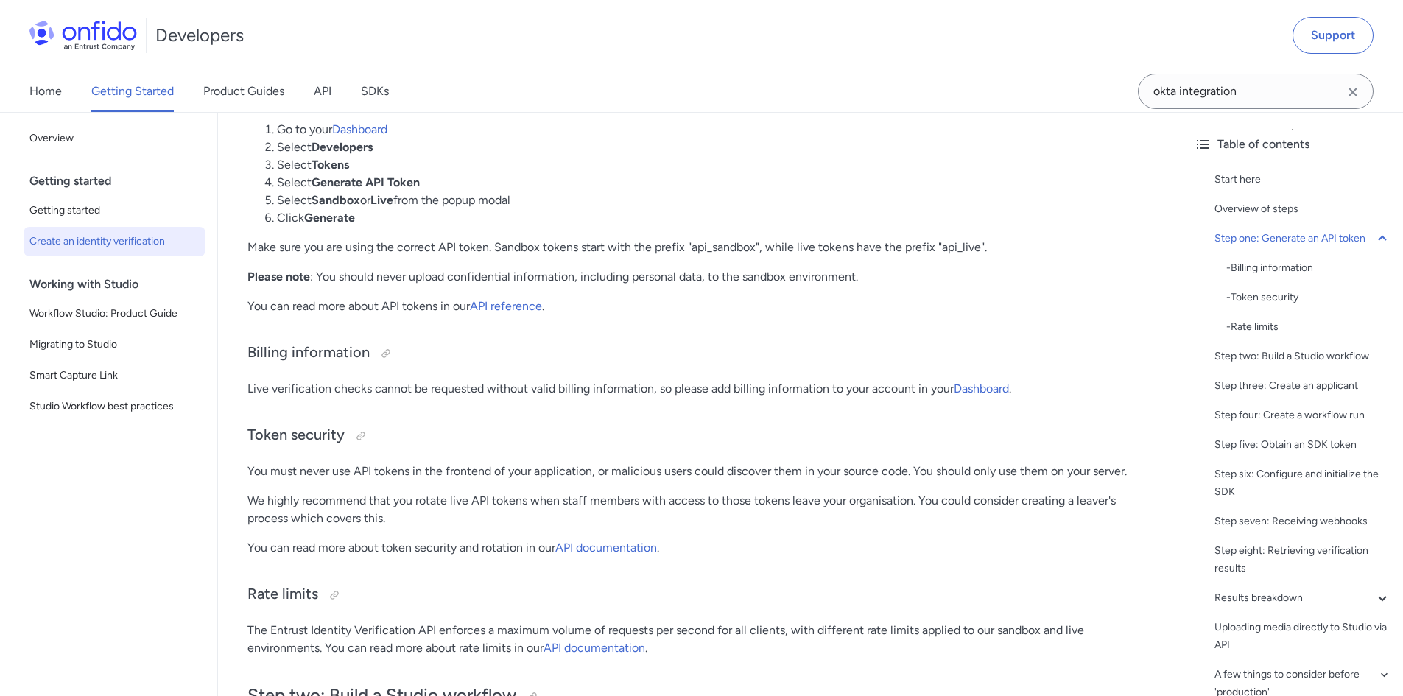
scroll to position [1179, 0]
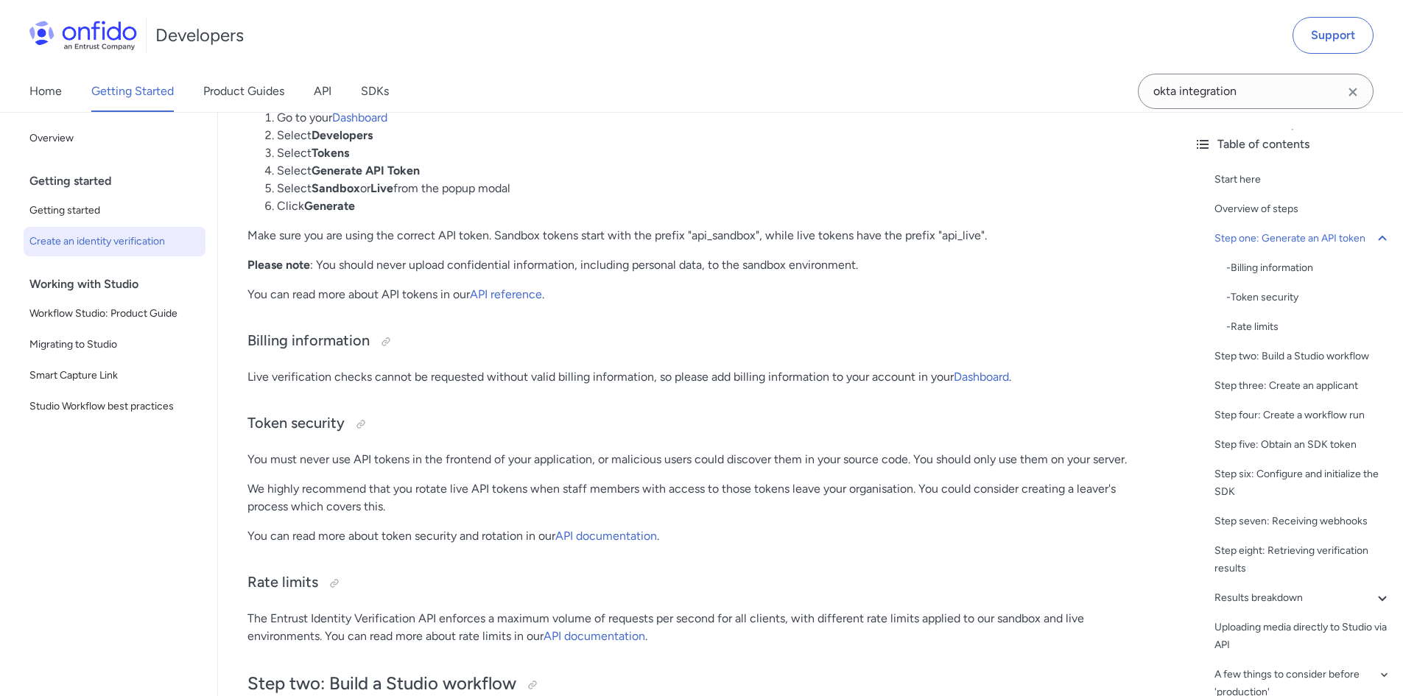
click at [122, 284] on div "Working with Studio" at bounding box center [120, 284] width 182 height 29
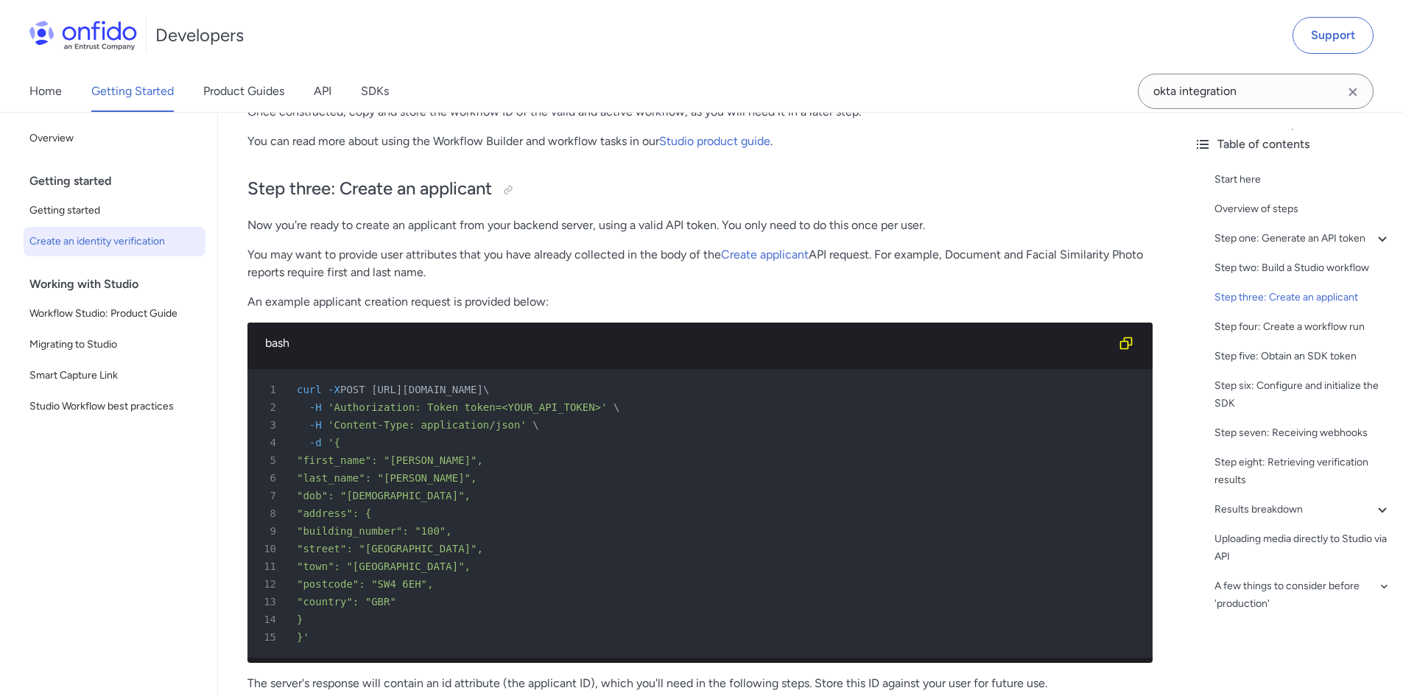
scroll to position [2579, 0]
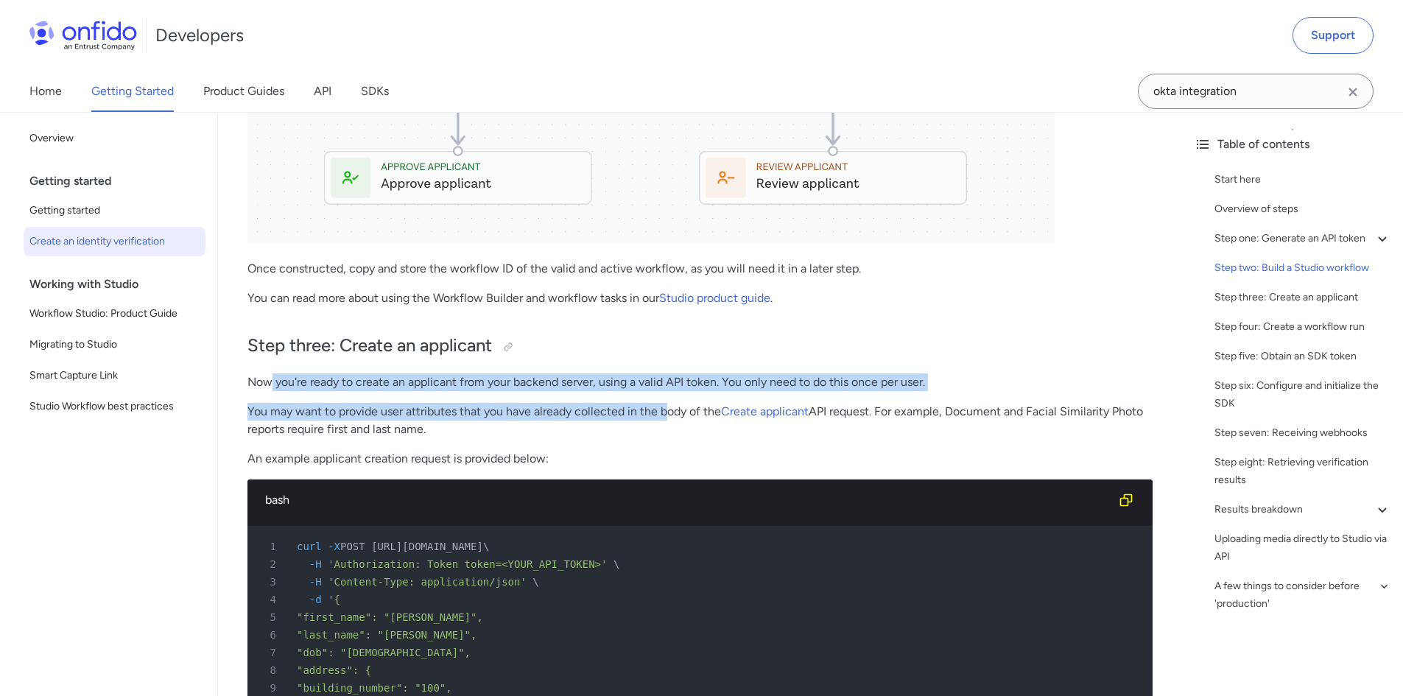
drag, startPoint x: 298, startPoint y: 386, endPoint x: 670, endPoint y: 403, distance: 372.4
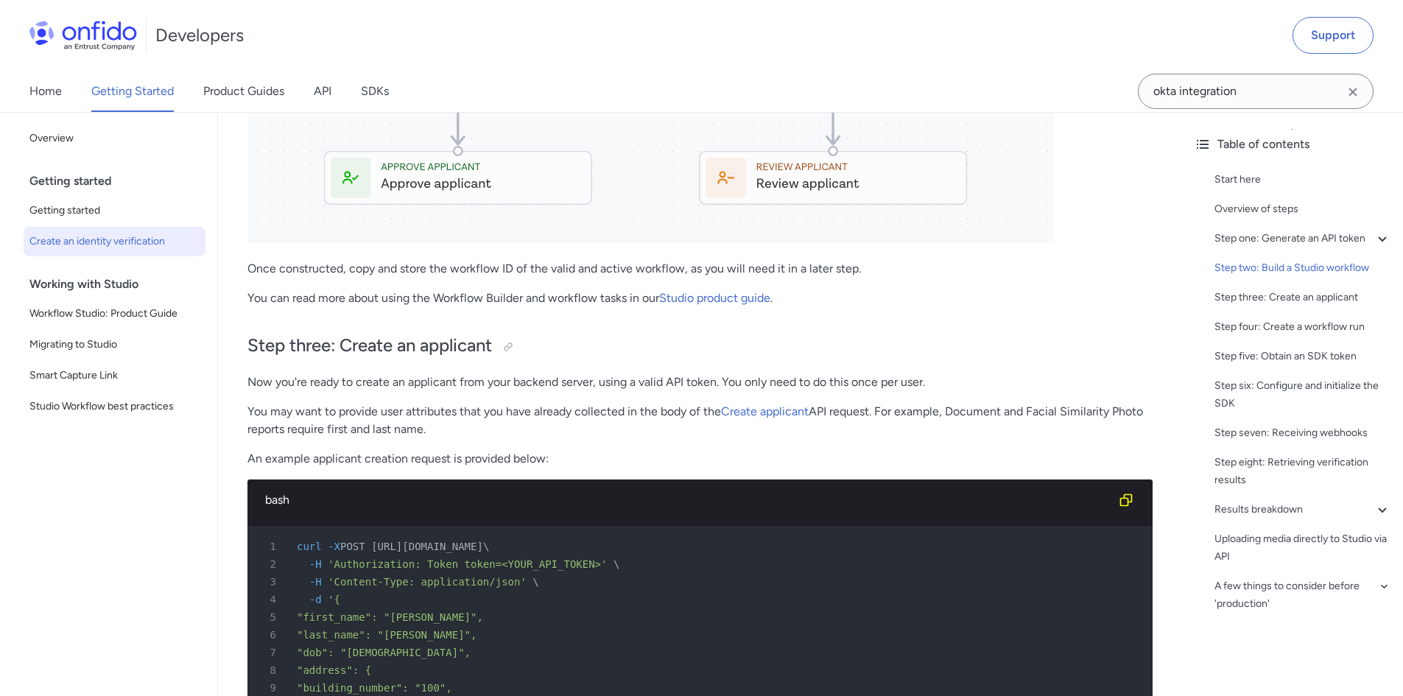
click at [586, 433] on p "You may want to provide user attributes that you have already collected in the …" at bounding box center [700, 420] width 905 height 35
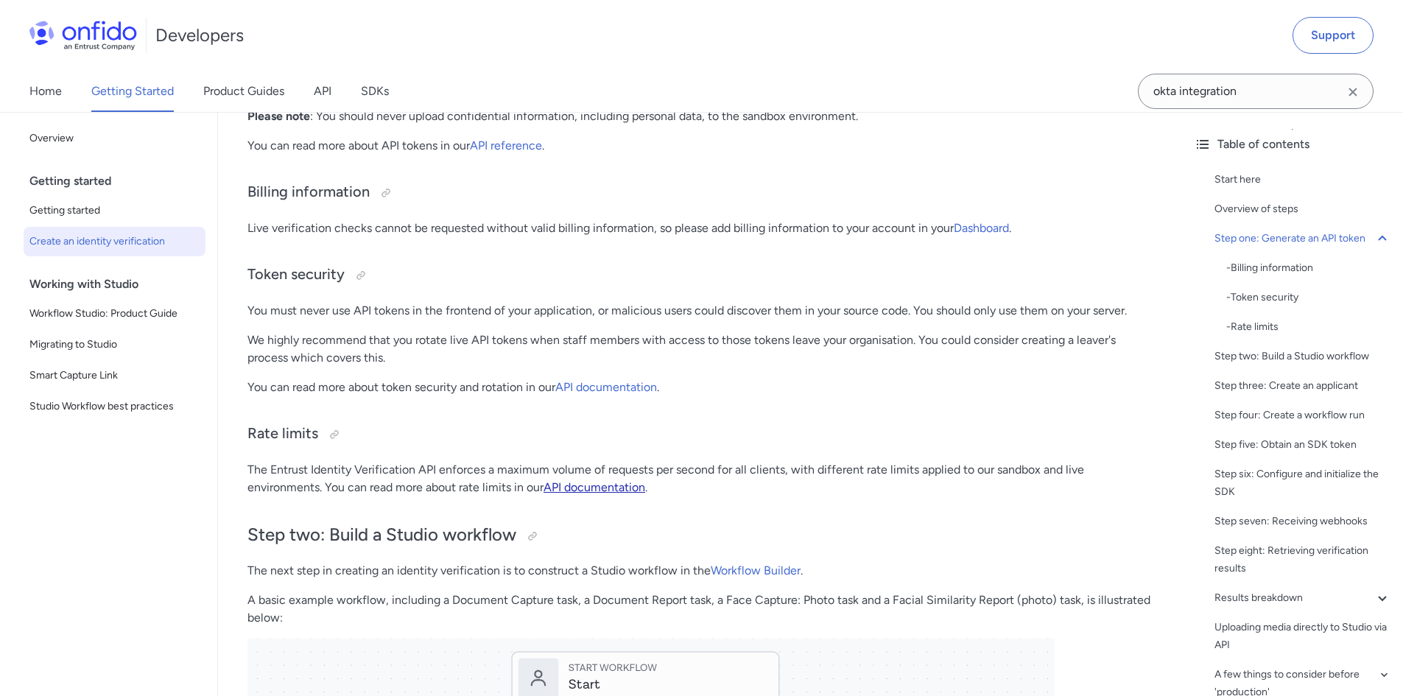
scroll to position [1400, 0]
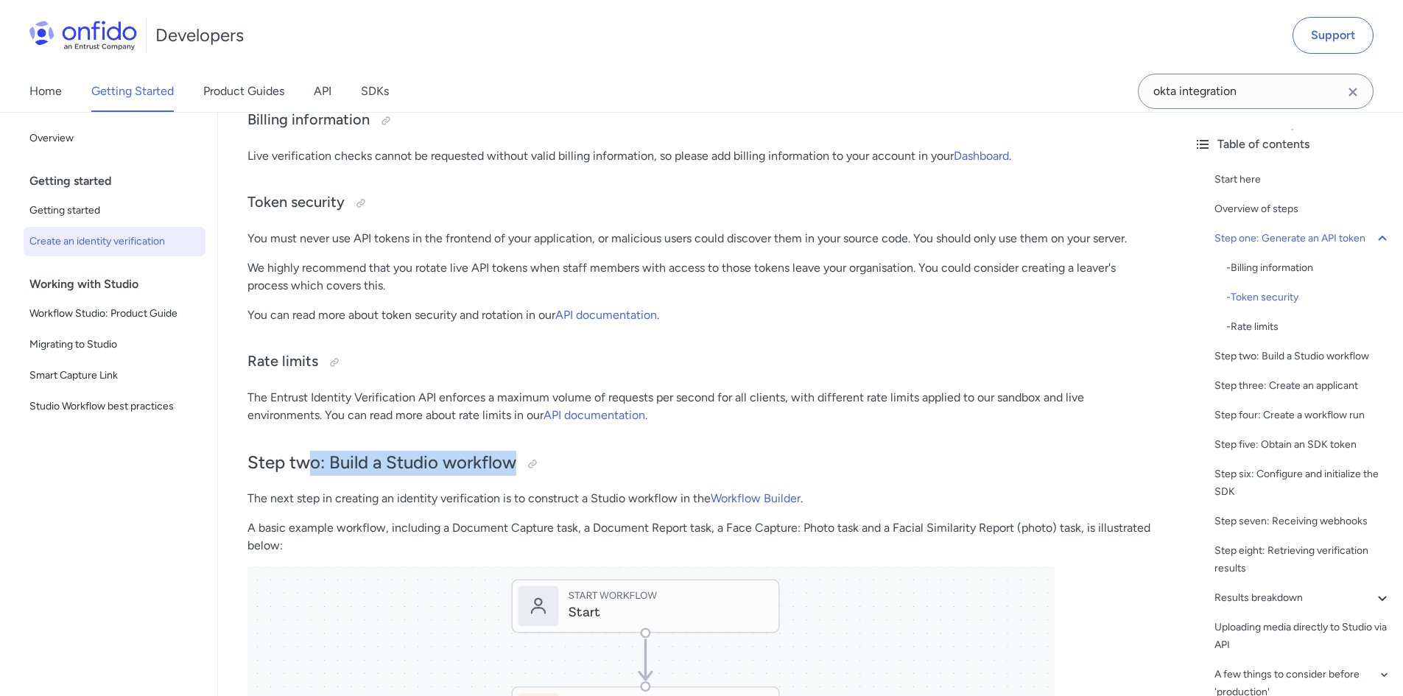
drag, startPoint x: 306, startPoint y: 460, endPoint x: 544, endPoint y: 479, distance: 238.7
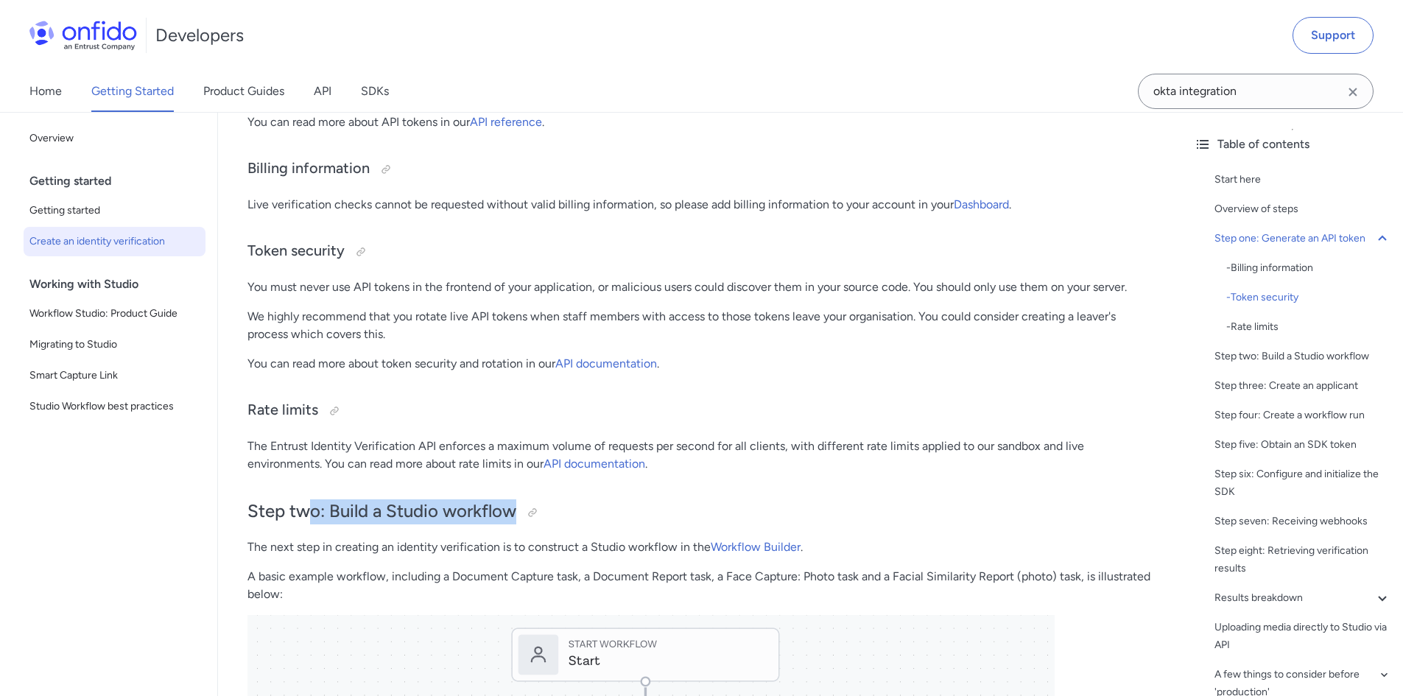
scroll to position [1326, 0]
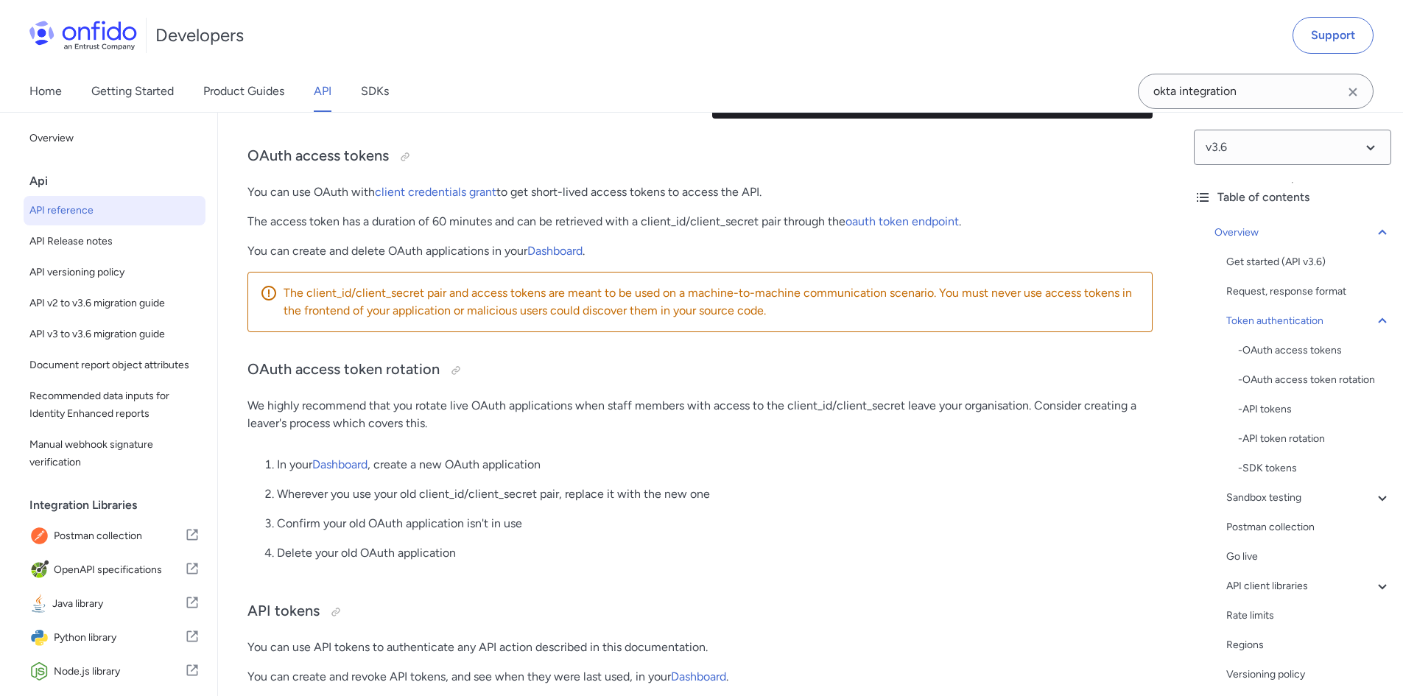
scroll to position [869, 0]
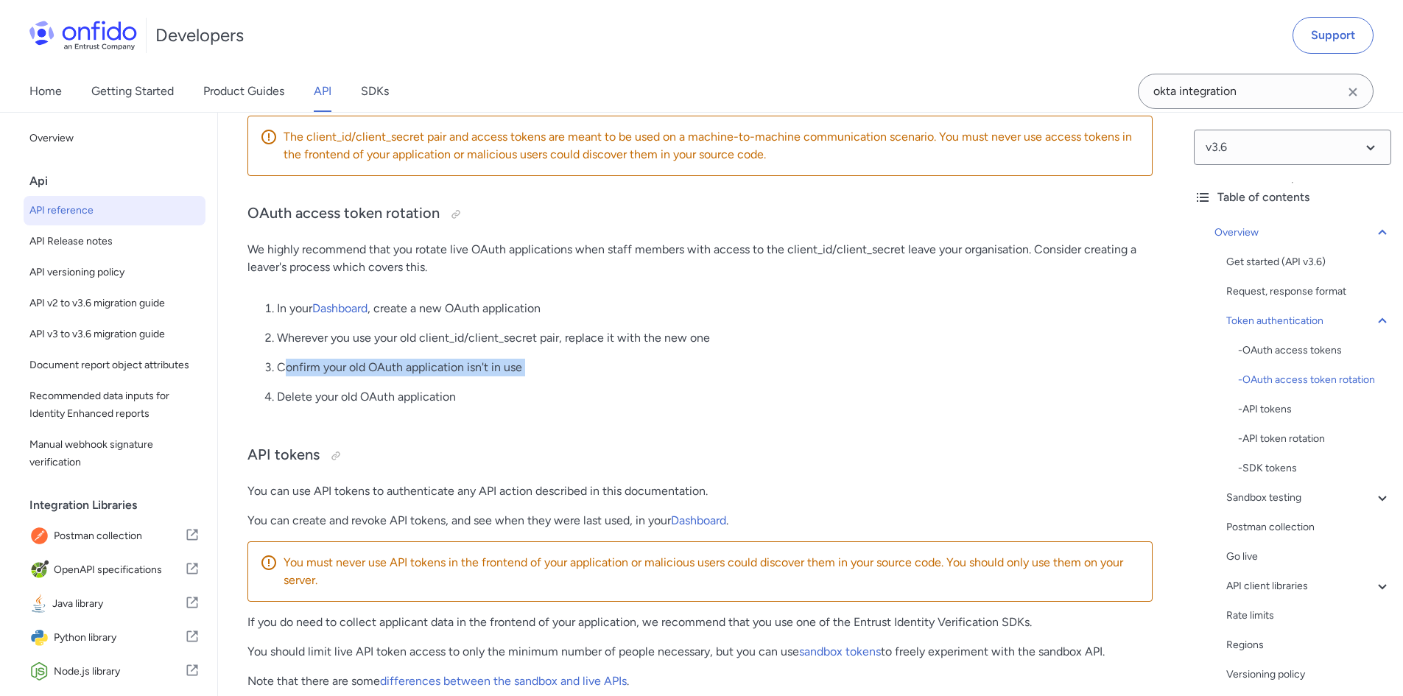
drag, startPoint x: 283, startPoint y: 382, endPoint x: 449, endPoint y: 411, distance: 168.4
click at [533, 390] on ol "In your Dashboard , create a new OAuth application Wherever you use your old cl…" at bounding box center [700, 359] width 905 height 118
drag, startPoint x: 294, startPoint y: 409, endPoint x: 595, endPoint y: 430, distance: 301.3
click at [597, 418] on ol "In your Dashboard , create a new OAuth application Wherever you use your old cl…" at bounding box center [700, 359] width 905 height 118
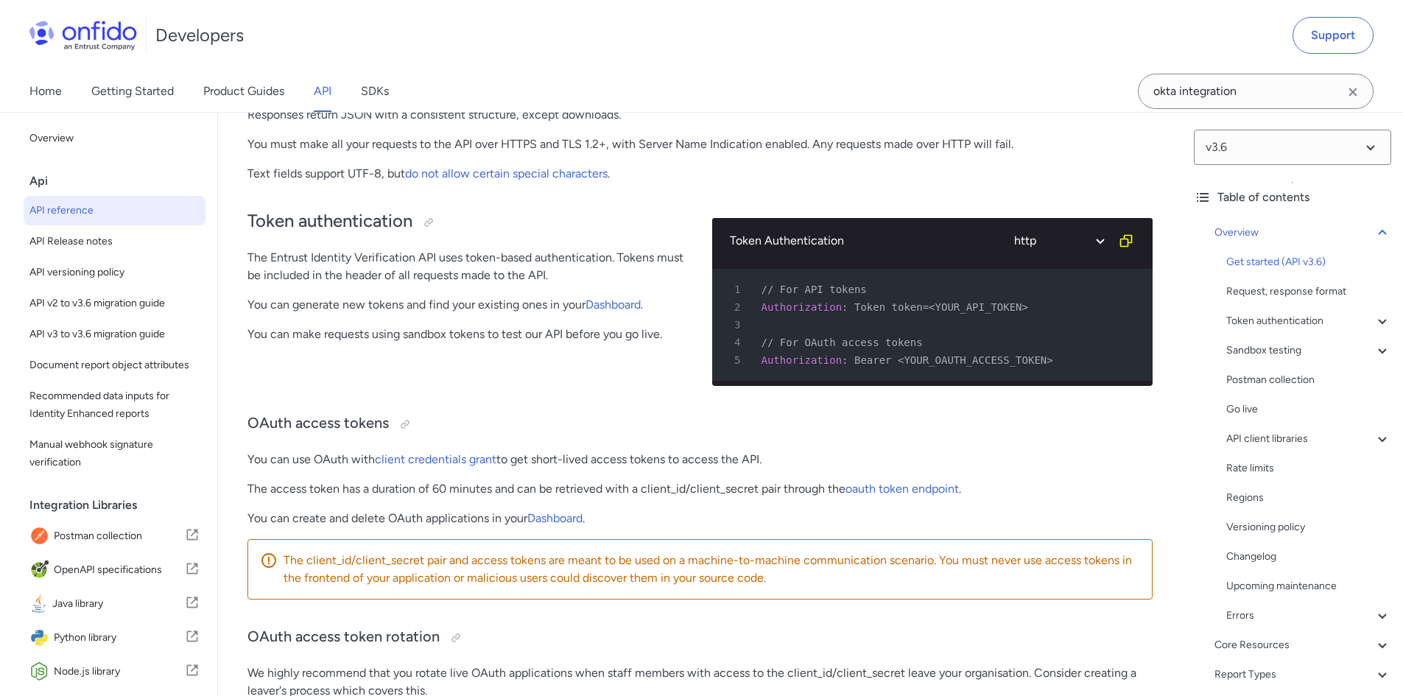
scroll to position [501, 0]
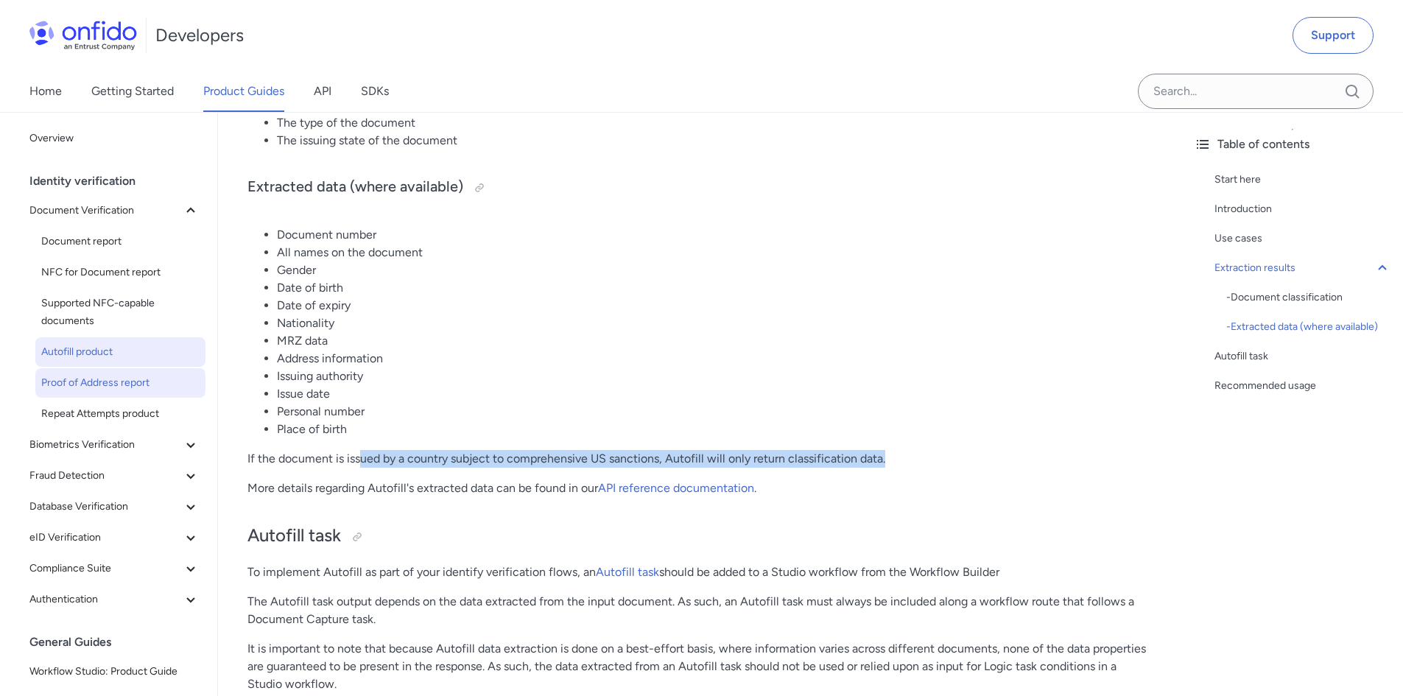
click at [126, 384] on span "Proof of Address report" at bounding box center [120, 383] width 158 height 18
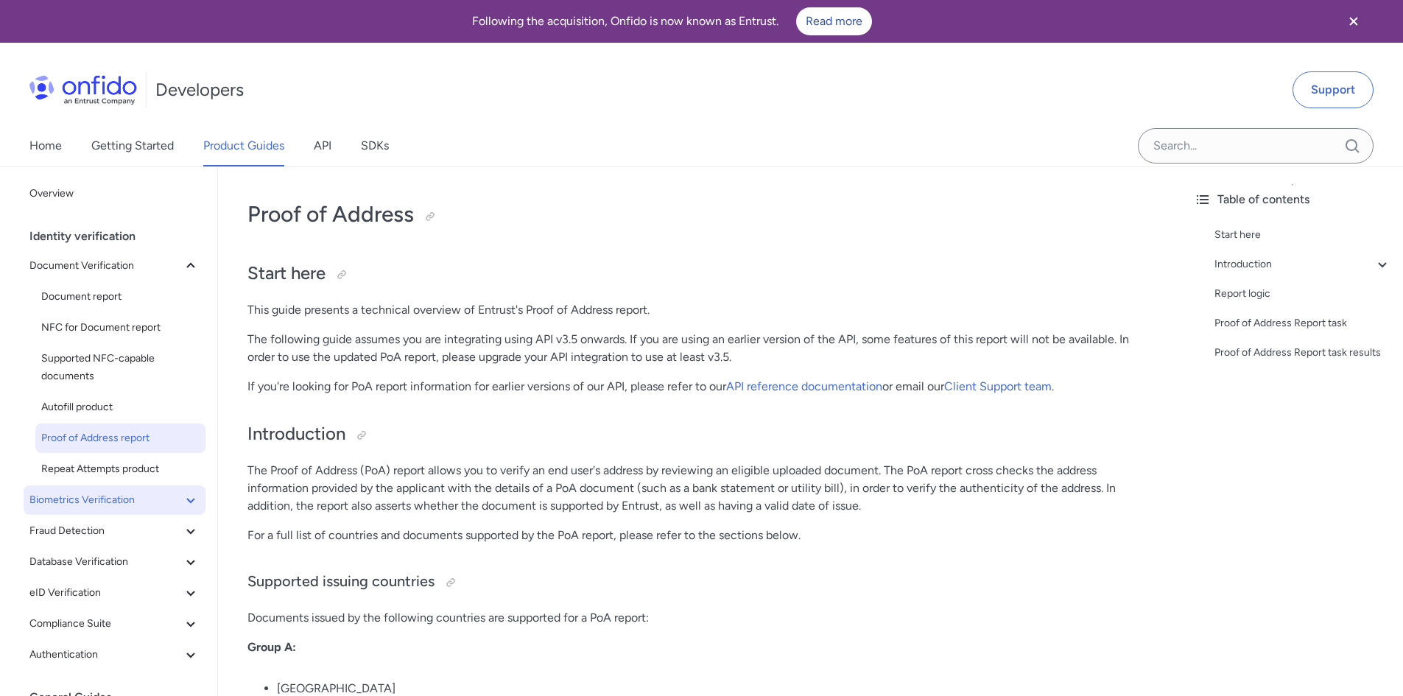
click at [105, 498] on span "Biometrics Verification" at bounding box center [105, 500] width 153 height 18
drag, startPoint x: 144, startPoint y: 88, endPoint x: 49, endPoint y: 79, distance: 95.5
click at [49, 79] on div "Developers" at bounding box center [136, 89] width 214 height 47
click at [70, 85] on img at bounding box center [83, 89] width 108 height 29
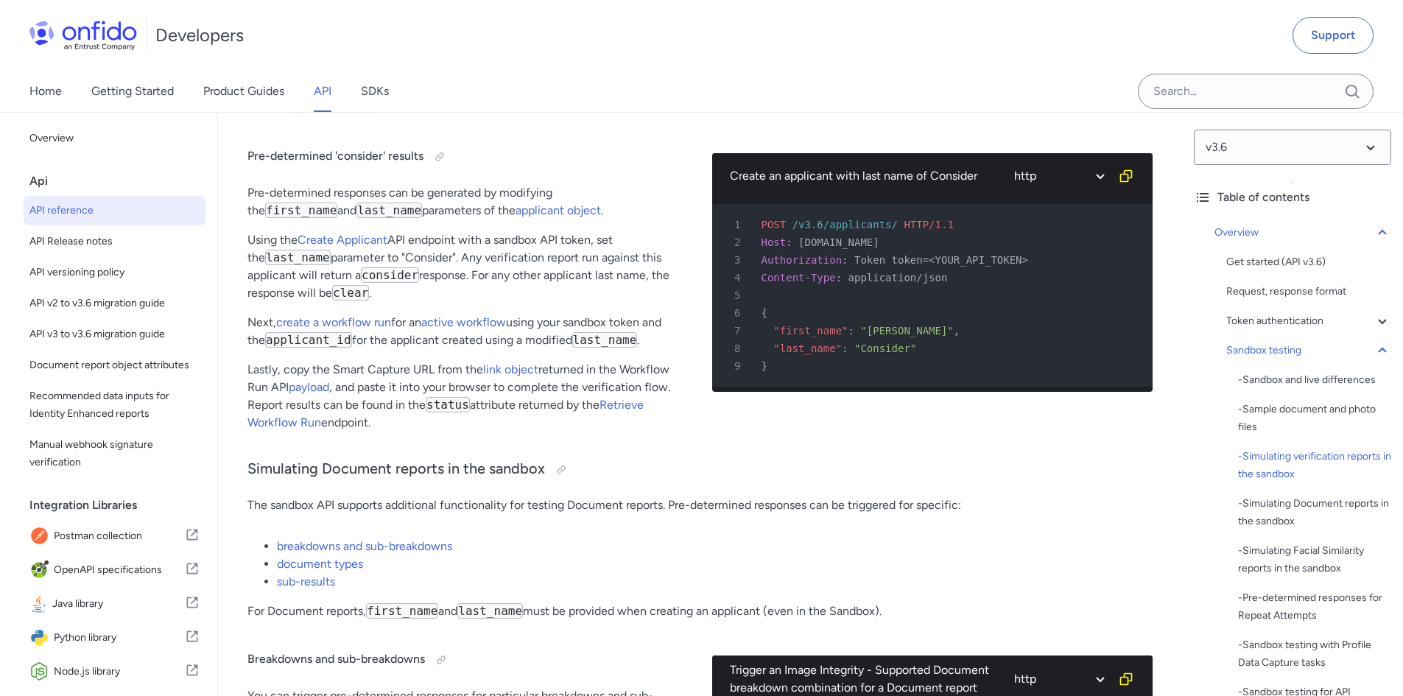
scroll to position [3225, 0]
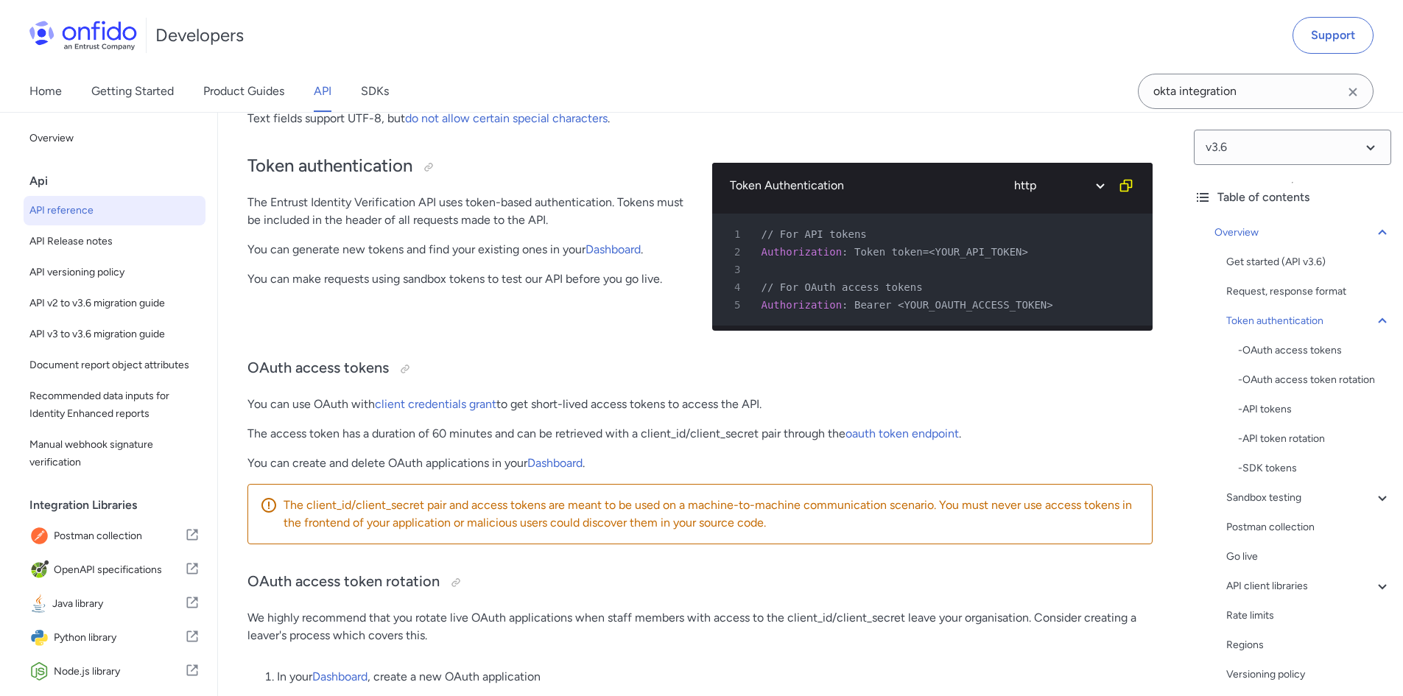
scroll to position [501, 0]
